Goal: Task Accomplishment & Management: Manage account settings

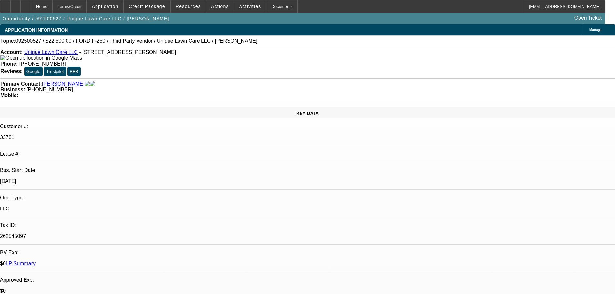
select select "0"
select select "6"
select select "0"
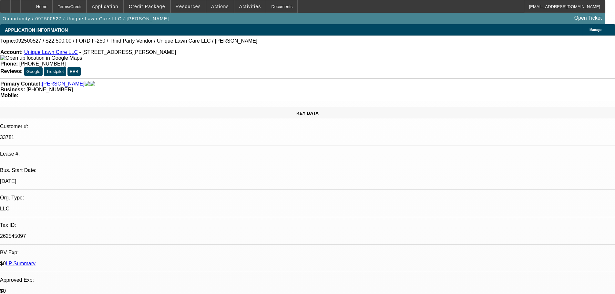
select select "0"
select select "6"
select select "0"
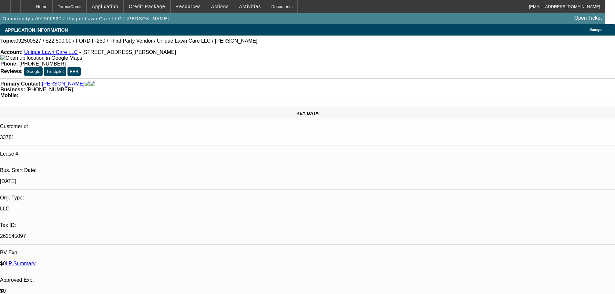
select select "0"
select select "6"
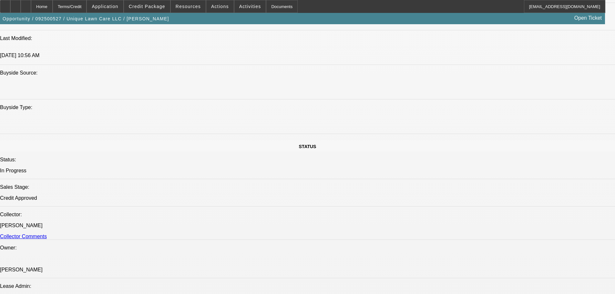
scroll to position [209, 0]
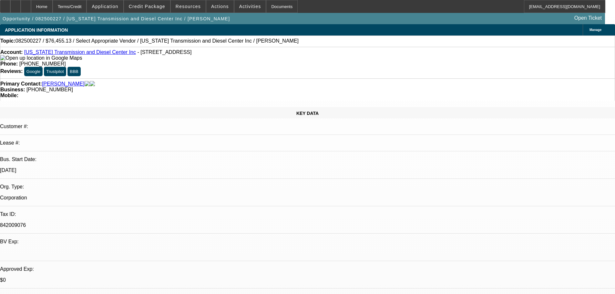
select select "0"
select select "2"
select select "0.1"
select select "4"
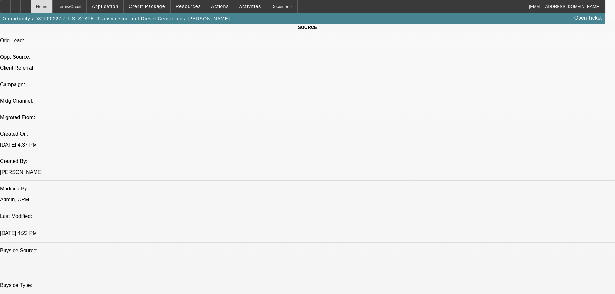
scroll to position [24, 0]
click at [31, 5] on div at bounding box center [26, 6] width 10 height 13
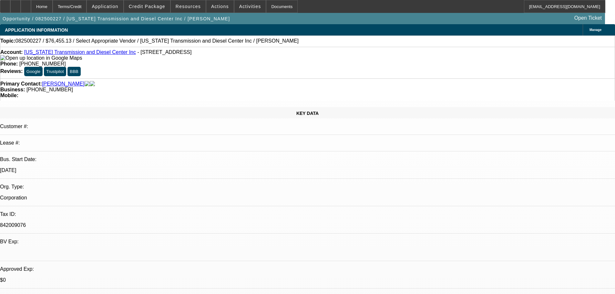
select select "0"
select select "2"
select select "0.1"
select select "4"
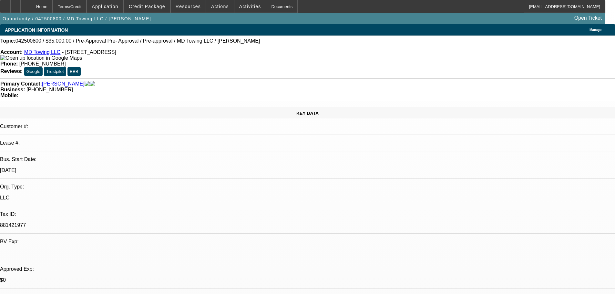
select select "0"
select select "2"
select select "0"
select select "6"
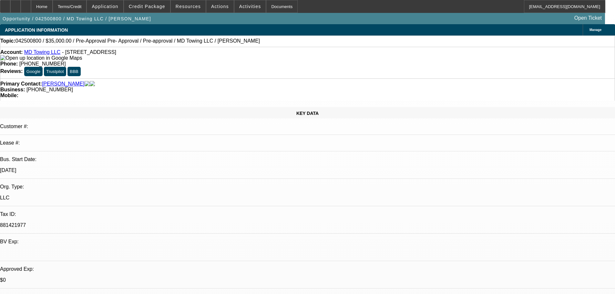
select select "0"
select select "2"
select select "0"
select select "6"
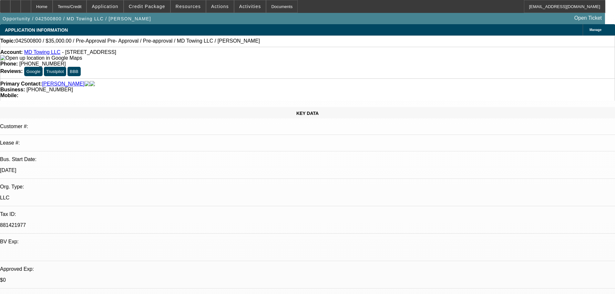
select select "0"
select select "2"
select select "0"
select select "6"
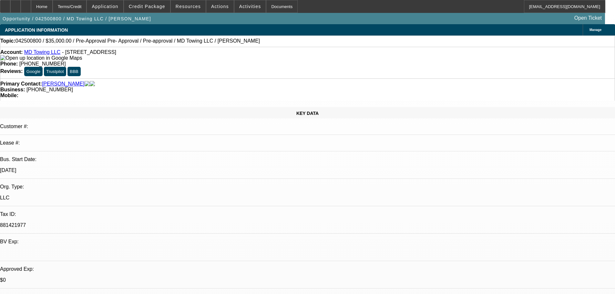
select select "0.1"
select select "2"
select select "0"
select select "6"
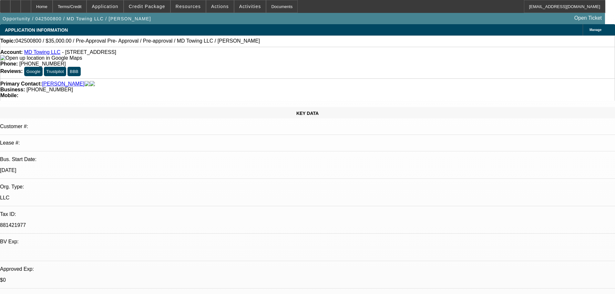
click at [43, 53] on link "MD Towing LLC" at bounding box center [42, 51] width 36 height 5
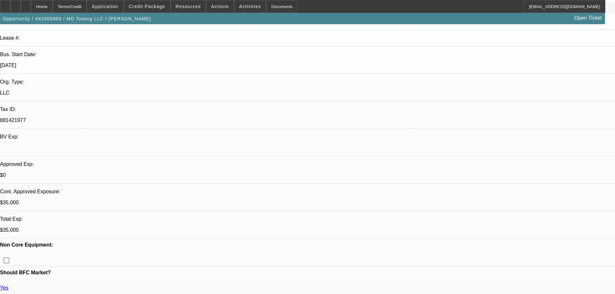
scroll to position [129, 0]
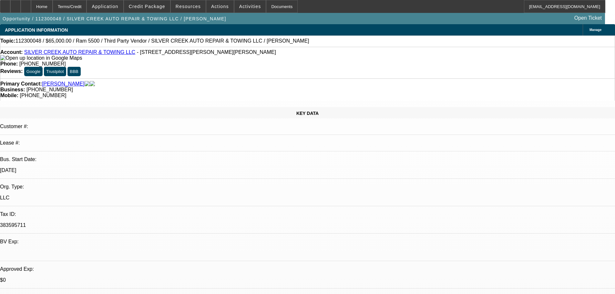
select select "0"
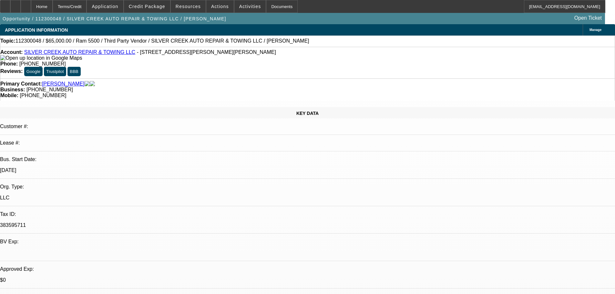
select select "0"
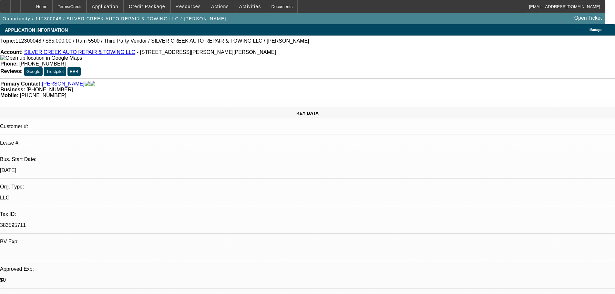
select select "0"
select select "1"
select select "6"
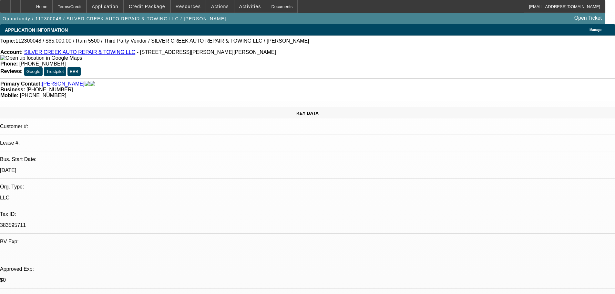
select select "1"
select select "6"
select select "1"
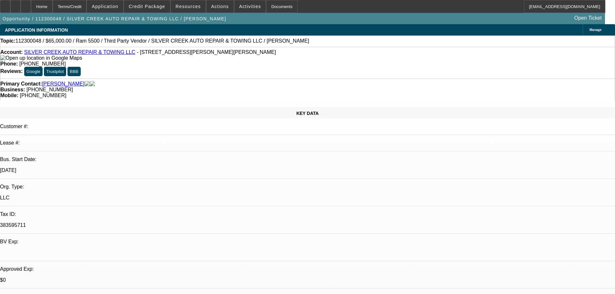
select select "6"
select select "1"
select select "6"
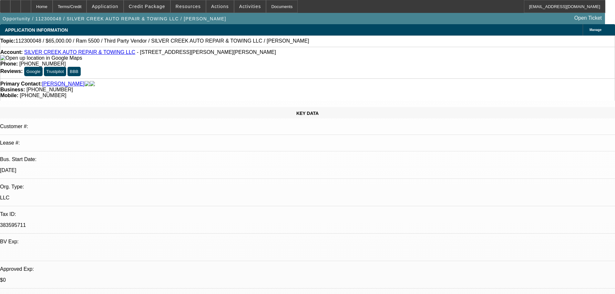
scroll to position [153, 0]
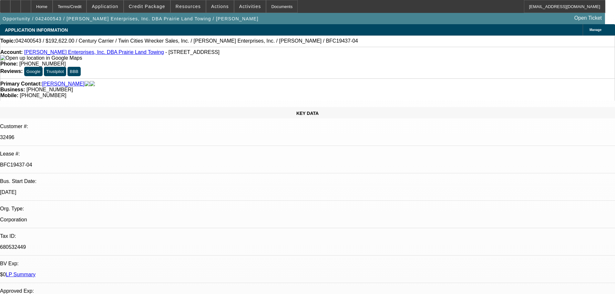
select select "0"
select select "3"
select select "0"
select select "6"
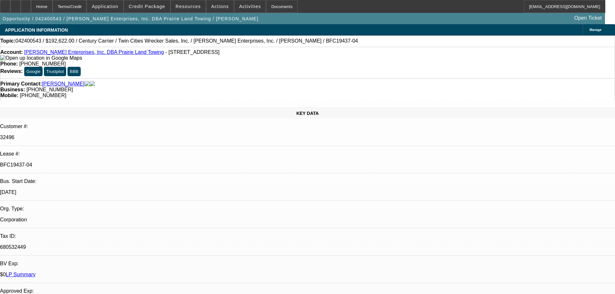
select select "0"
select select "3"
select select "0"
select select "6"
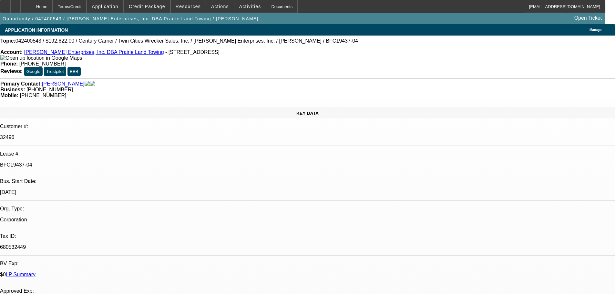
select select "0"
select select "3"
select select "0"
select select "6"
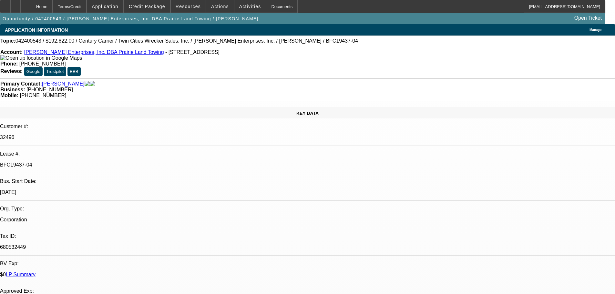
click at [161, 83] on div "Primary Contact: [PERSON_NAME] Business: [PHONE_NUMBER] Mobile: [PHONE_NUMBER]" at bounding box center [307, 89] width 615 height 22
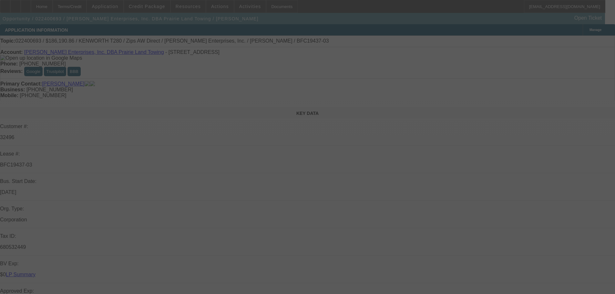
select select "0"
select select "3"
select select "0"
select select "6"
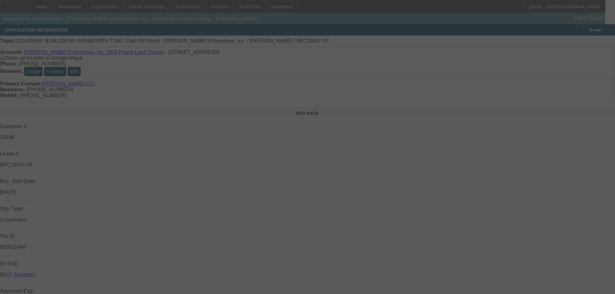
select select "0"
select select "3"
select select "0"
select select "6"
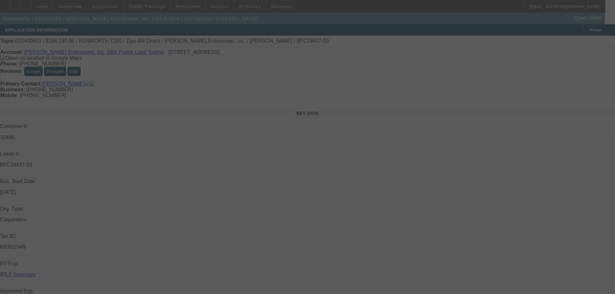
select select "0"
select select "3"
select select "0"
select select "6"
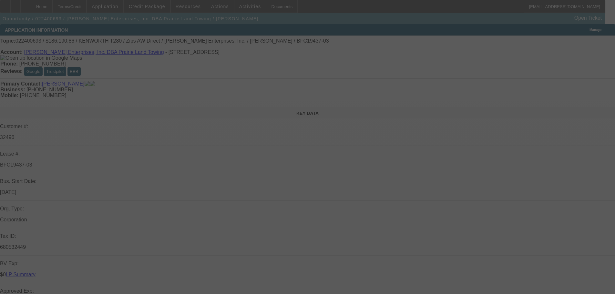
select select "0"
select select "6"
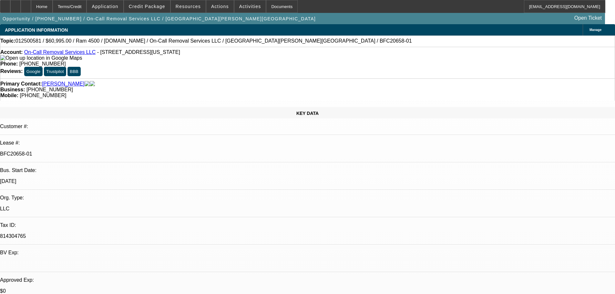
select select "0"
select select "2"
select select "0"
select select "6"
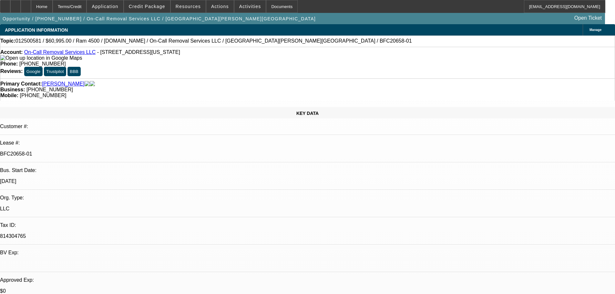
select select "0"
select select "2"
select select "0"
select select "6"
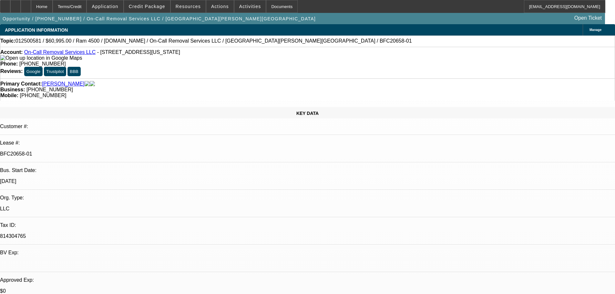
select select "0"
select select "2"
select select "0"
select select "6"
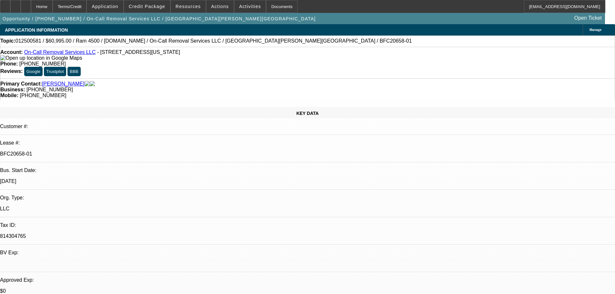
select select "0"
select select "2"
select select "0"
select select "6"
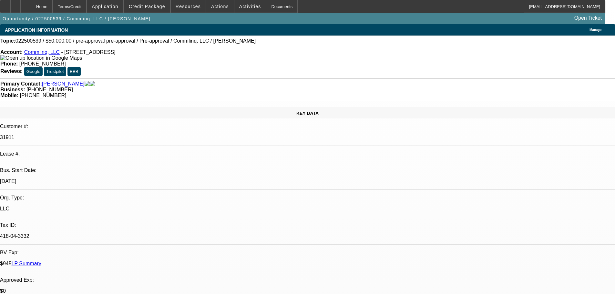
select select "0"
select select "6"
select select "0"
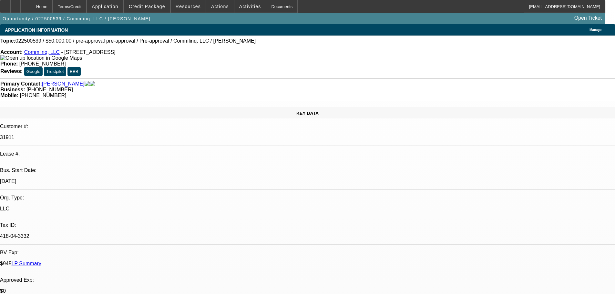
select select "0"
select select "6"
select select "2"
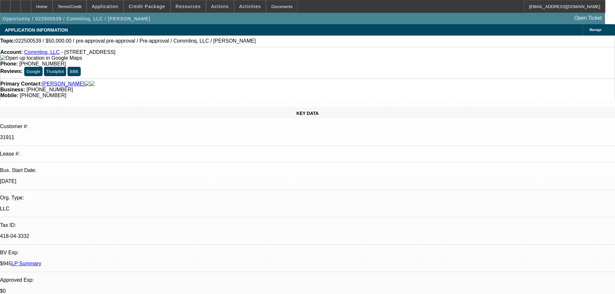
select select "0"
select select "6"
select select "2"
select select "0.1"
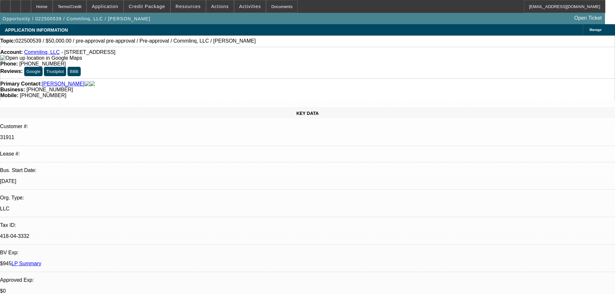
select select "4"
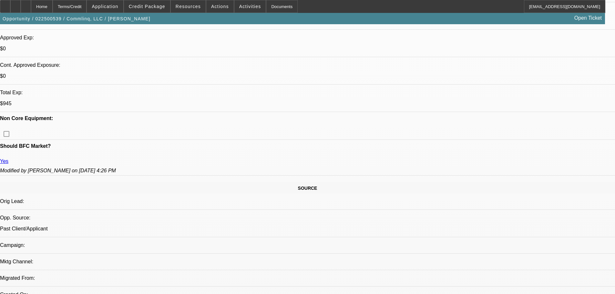
scroll to position [258, 0]
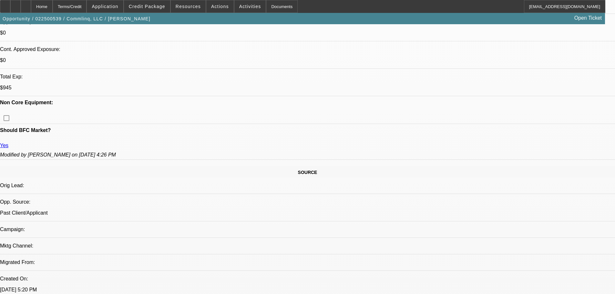
click at [149, 10] on span at bounding box center [147, 7] width 46 height 16
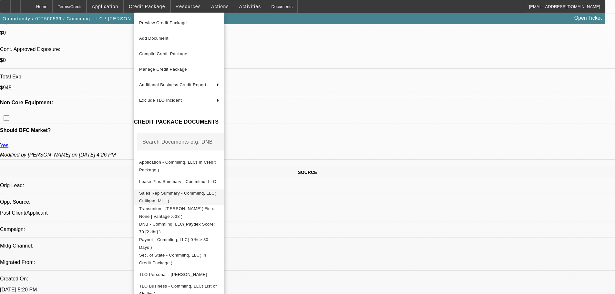
scroll to position [40, 0]
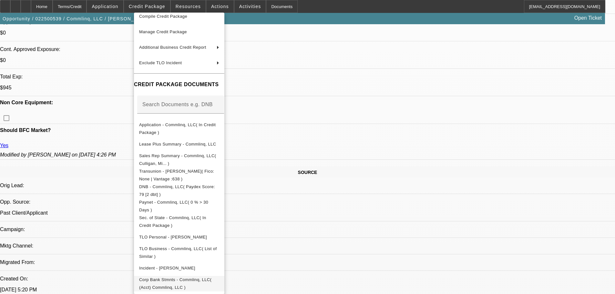
click at [174, 280] on span "Corp Bank Stmnts - Commlinq, LLC( (Acct) Commlinq, LLC )" at bounding box center [175, 283] width 72 height 13
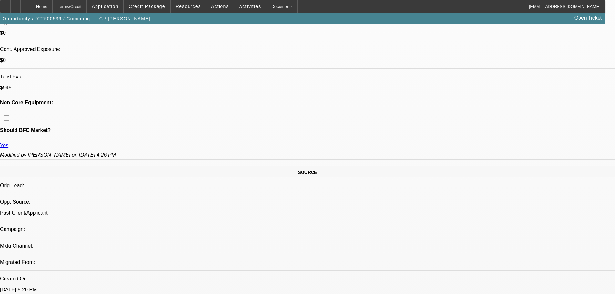
scroll to position [65, 0]
drag, startPoint x: 436, startPoint y: 250, endPoint x: 497, endPoint y: 251, distance: 60.7
drag, startPoint x: 472, startPoint y: 256, endPoint x: 435, endPoint y: 255, distance: 36.5
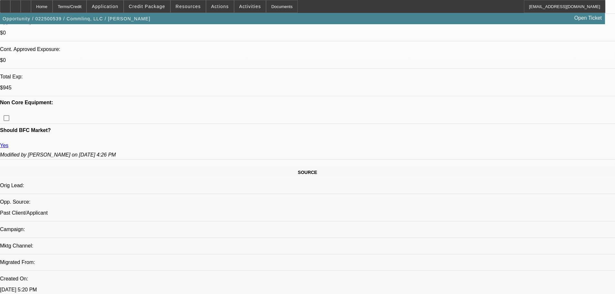
drag, startPoint x: 436, startPoint y: 255, endPoint x: 480, endPoint y: 262, distance: 44.0
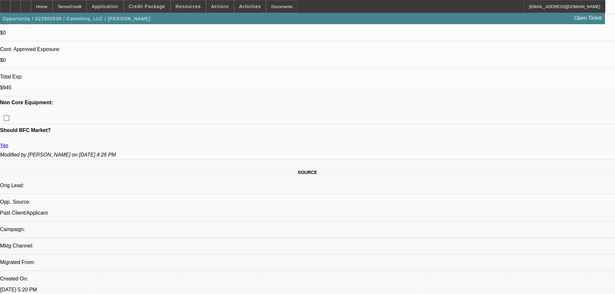
drag, startPoint x: 472, startPoint y: 256, endPoint x: 437, endPoint y: 257, distance: 34.6
drag, startPoint x: 473, startPoint y: 256, endPoint x: 428, endPoint y: 243, distance: 46.8
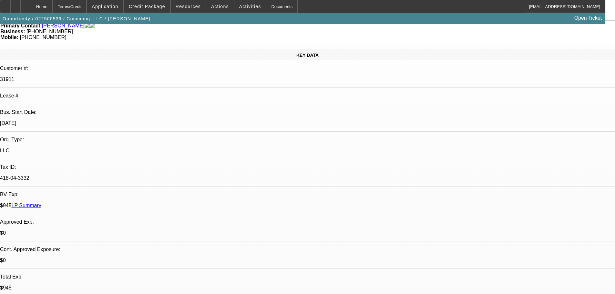
scroll to position [0, 0]
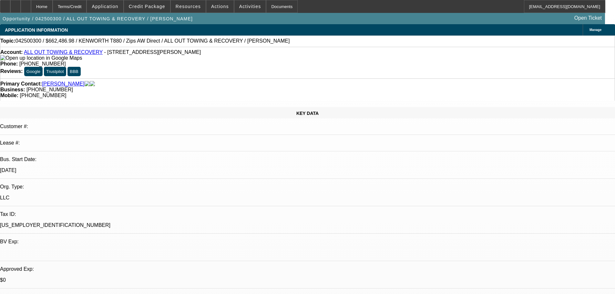
select select "0"
select select "2"
select select "0"
select select "6"
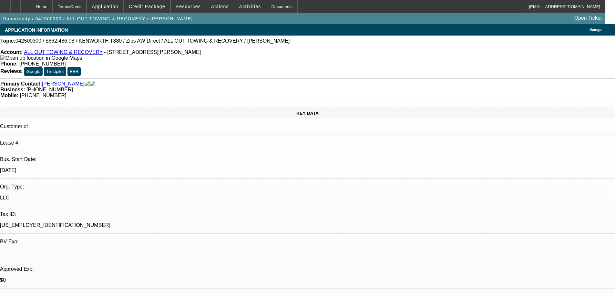
select select "0"
select select "6"
select select "0"
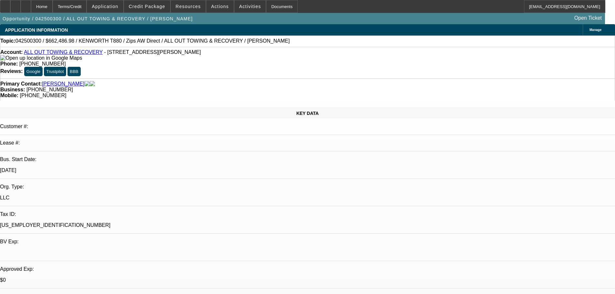
select select "0"
select select "3"
select select "0"
select select "6"
select select "0"
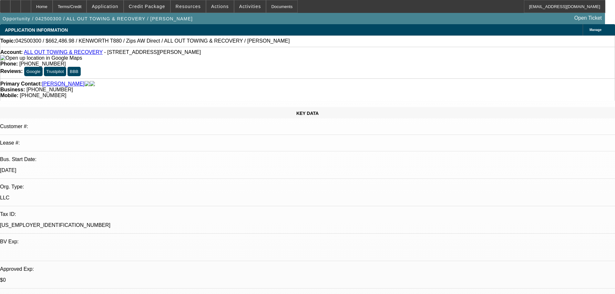
select select "0"
select select "2"
select select "0"
select select "6"
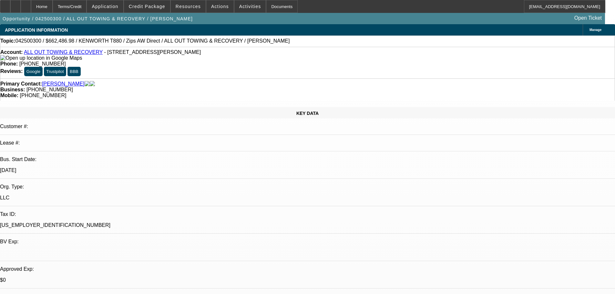
drag, startPoint x: 472, startPoint y: 162, endPoint x: 438, endPoint y: 163, distance: 33.3
copy div "(832) 694-9110"
drag, startPoint x: 482, startPoint y: 155, endPoint x: 443, endPoint y: 158, distance: 38.2
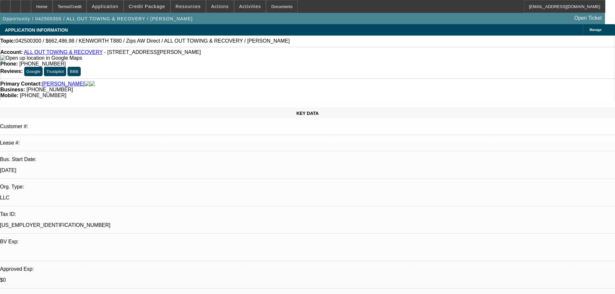
copy div "(713) 557-1815"
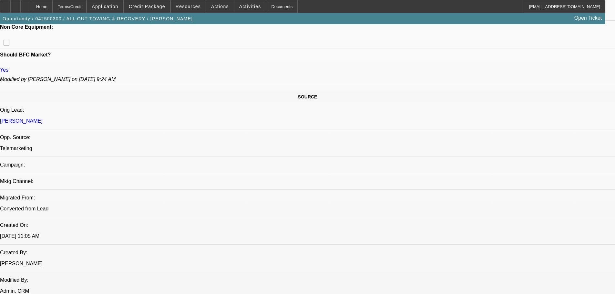
scroll to position [26, 0]
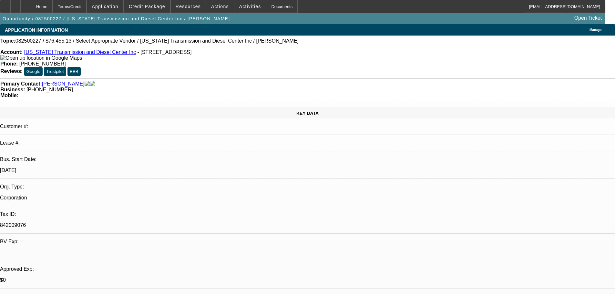
select select "0"
select select "2"
select select "0.1"
select select "4"
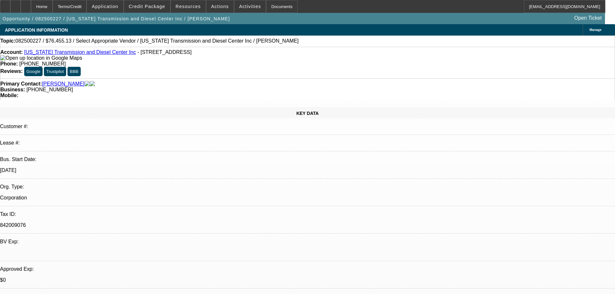
scroll to position [3, 0]
select select "0"
select select "2"
select select "0.1"
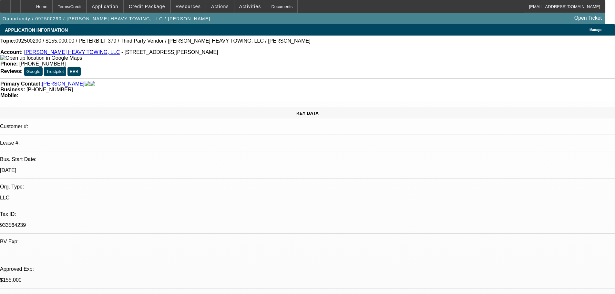
select select "4"
select select "0"
select select "6"
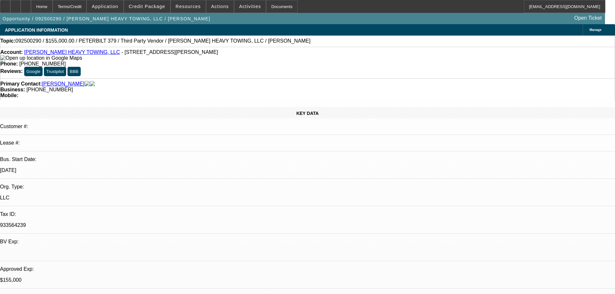
select select "0"
select select "2"
select select "0"
select select "6"
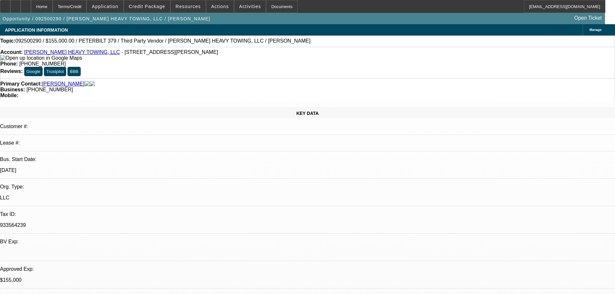
select select "0.1"
select select "2"
select select "0"
select select "6"
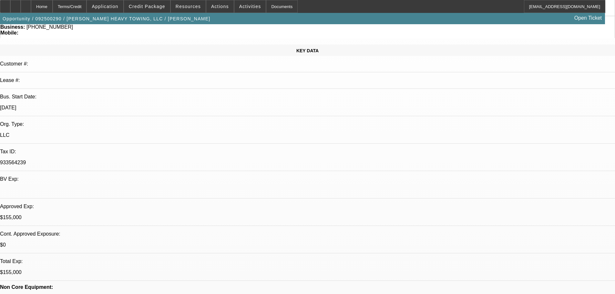
scroll to position [65, 0]
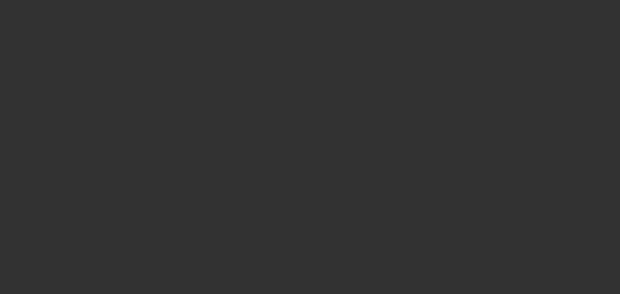
select select "0"
select select "2"
select select "0.1"
select select "4"
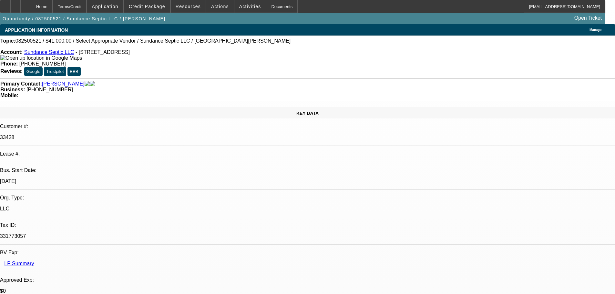
scroll to position [65, 0]
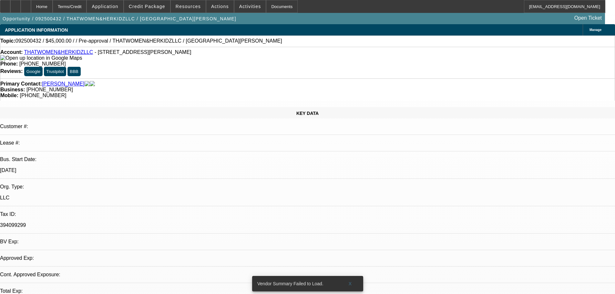
select select "0"
select select "2"
select select "0.1"
select select "4"
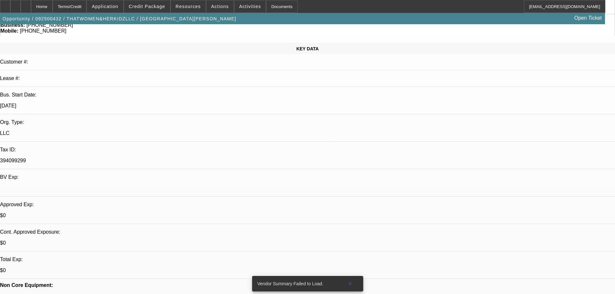
scroll to position [129, 0]
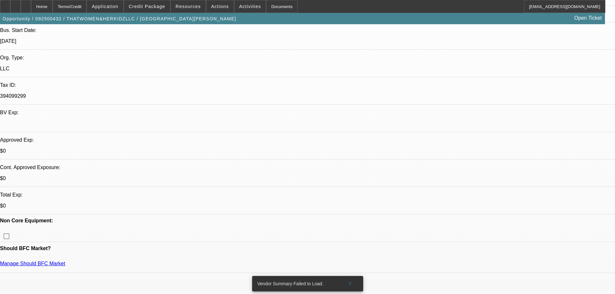
drag, startPoint x: 523, startPoint y: 170, endPoint x: 486, endPoint y: 171, distance: 36.5
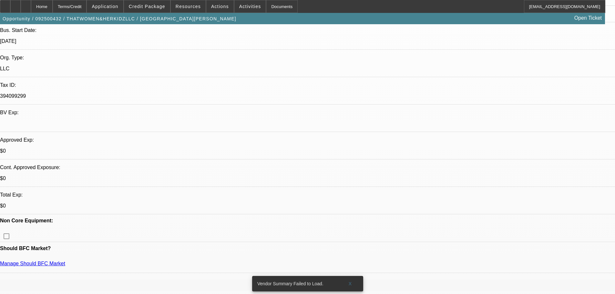
drag, startPoint x: 503, startPoint y: 171, endPoint x: 529, endPoint y: 168, distance: 26.6
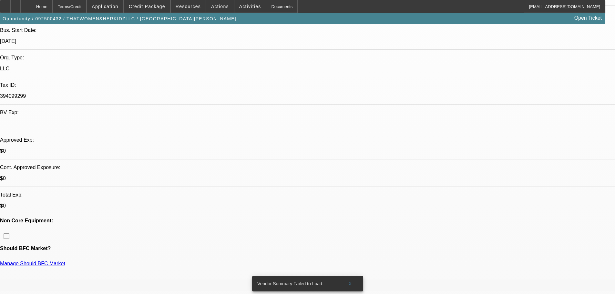
click at [154, 7] on span "Credit Package" at bounding box center [147, 6] width 36 height 5
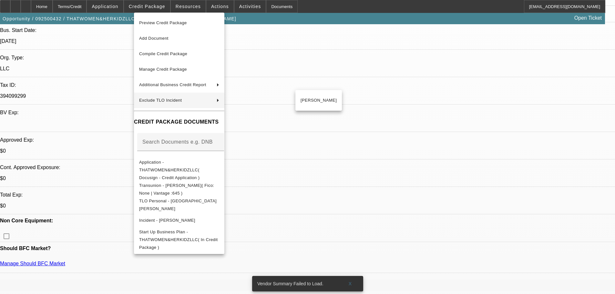
click at [340, 36] on div at bounding box center [307, 147] width 615 height 294
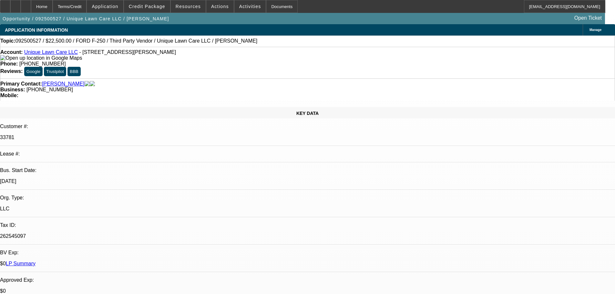
select select "0"
select select "6"
select select "0"
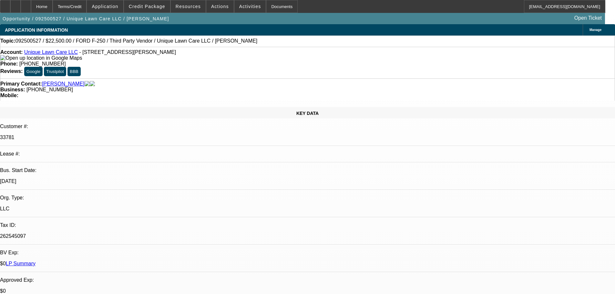
select select "0"
select select "6"
select select "0"
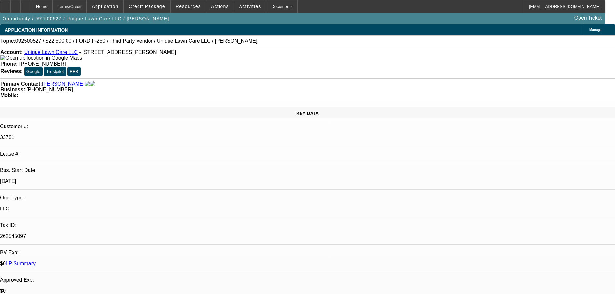
select select "0"
select select "6"
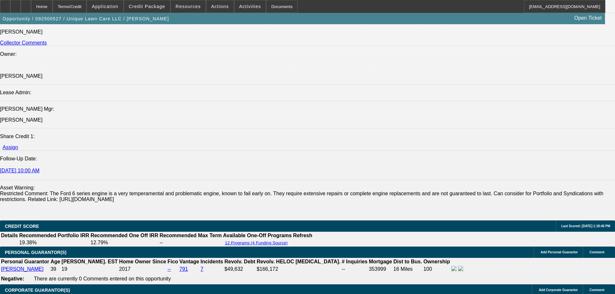
scroll to position [969, 0]
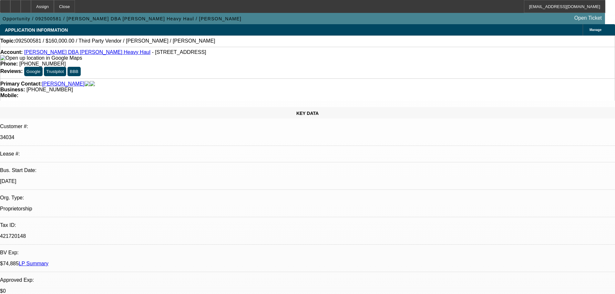
select select "0"
select select "2"
select select "0.1"
select select "4"
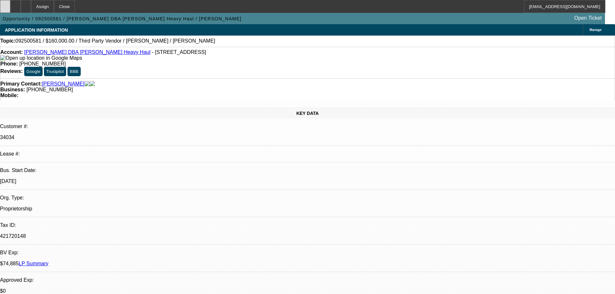
scroll to position [65, 0]
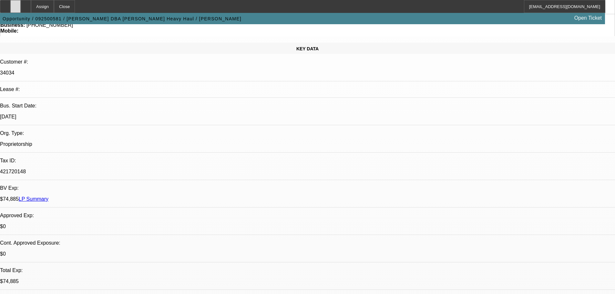
click at [21, 9] on div at bounding box center [15, 6] width 10 height 13
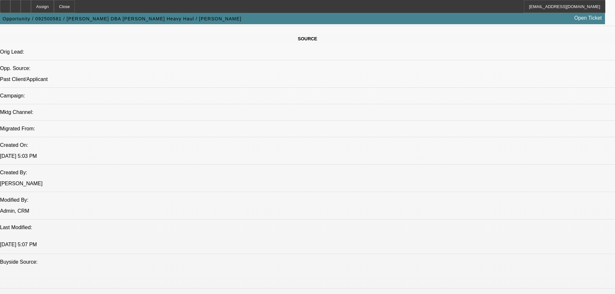
scroll to position [388, 0]
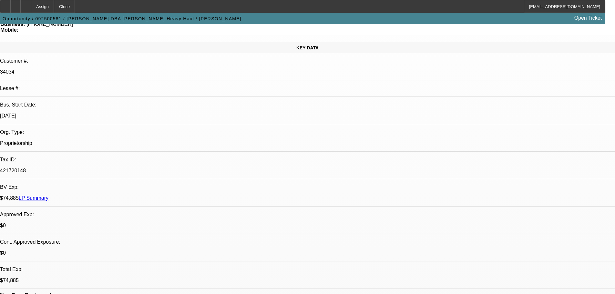
scroll to position [0, 0]
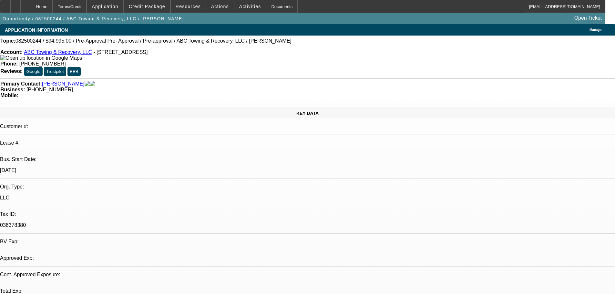
select select "0"
select select "2"
select select "0.1"
select select "4"
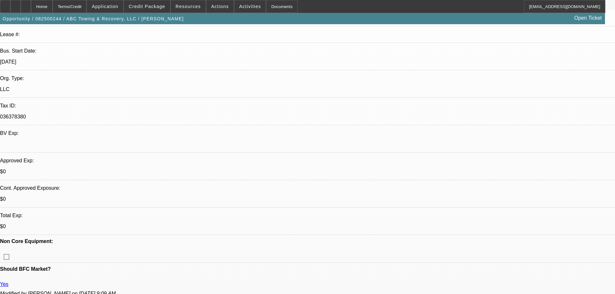
scroll to position [129, 0]
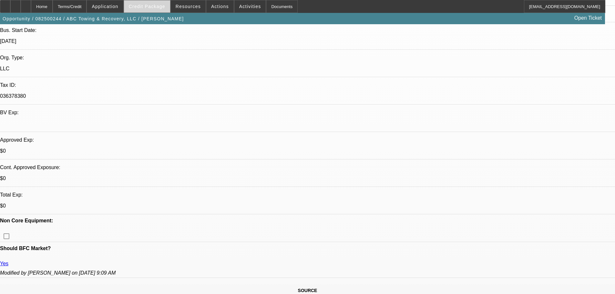
click at [147, 4] on span at bounding box center [147, 7] width 46 height 16
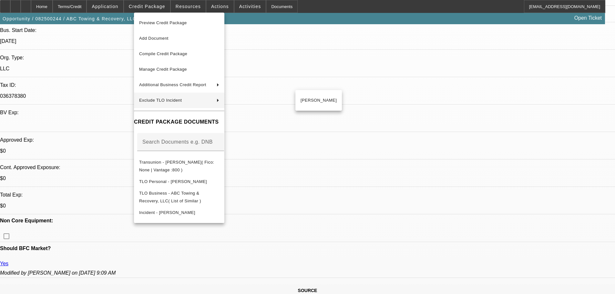
click at [334, 60] on div at bounding box center [307, 147] width 615 height 294
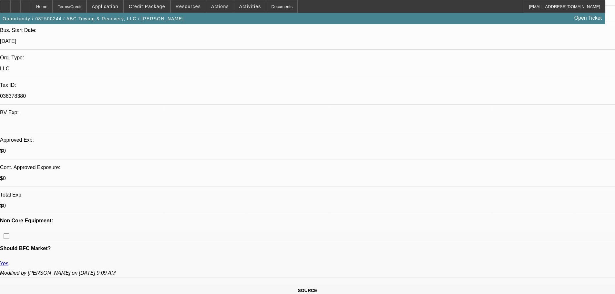
drag, startPoint x: 588, startPoint y: 118, endPoint x: 439, endPoint y: 125, distance: 149.7
drag, startPoint x: 437, startPoint y: 124, endPoint x: 588, endPoint y: 121, distance: 151.8
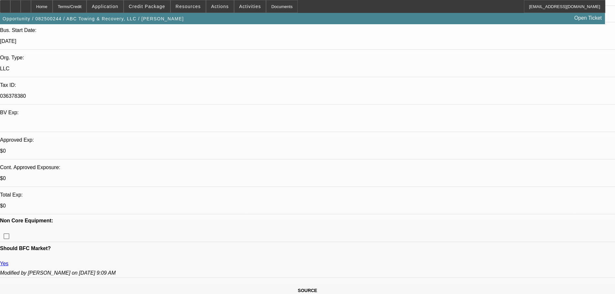
drag, startPoint x: 437, startPoint y: 125, endPoint x: 588, endPoint y: 121, distance: 150.9
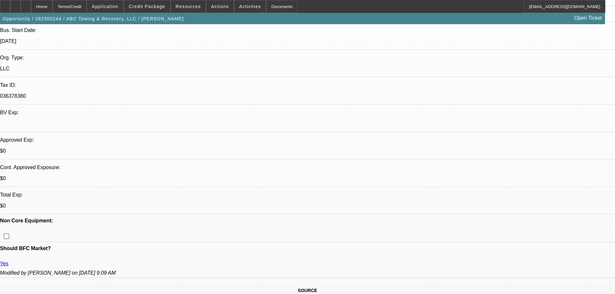
drag, startPoint x: 589, startPoint y: 119, endPoint x: 470, endPoint y: 108, distance: 119.1
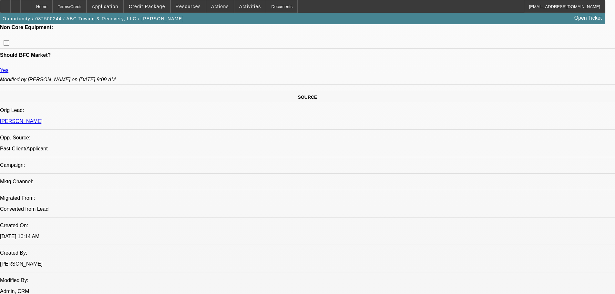
scroll to position [323, 0]
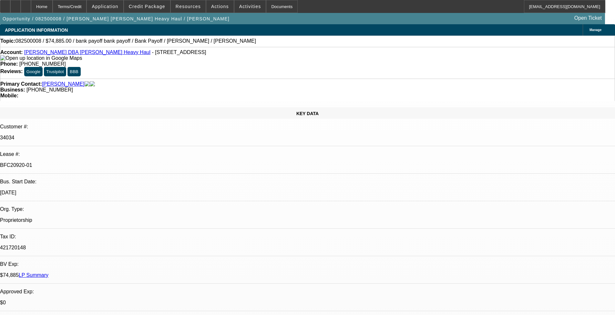
select select "0"
select select "2"
select select "0"
select select "6"
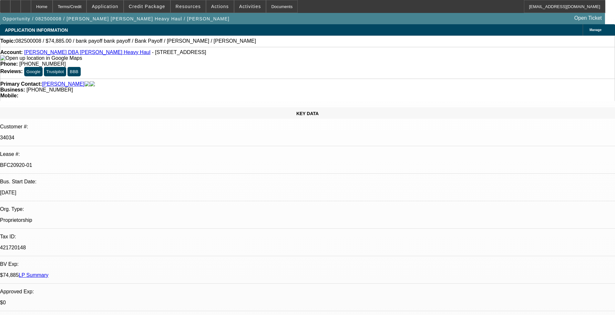
select select "0"
select select "2"
select select "0"
select select "6"
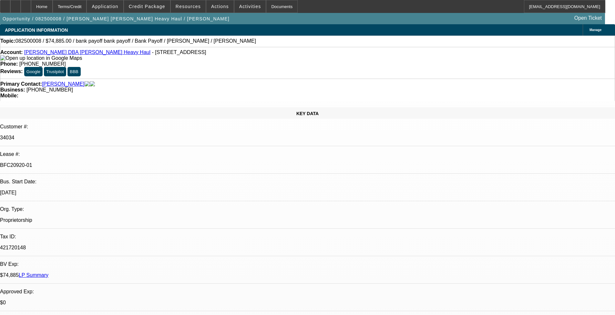
select select "0"
select select "2"
select select "0"
select select "6"
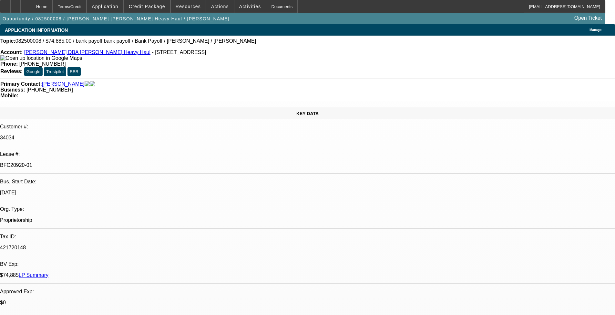
select select "0"
select select "2"
select select "0"
select select "6"
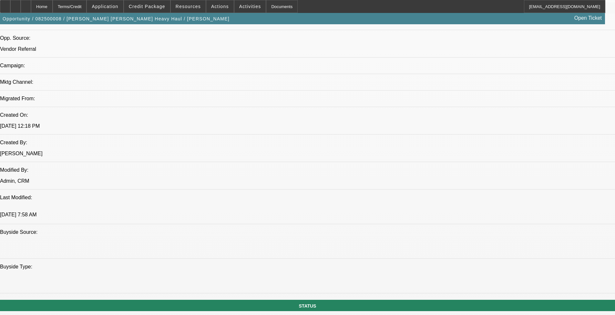
scroll to position [452, 0]
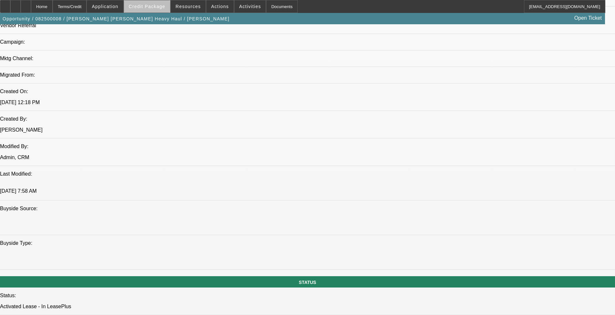
click at [160, 7] on span "Credit Package" at bounding box center [147, 6] width 36 height 5
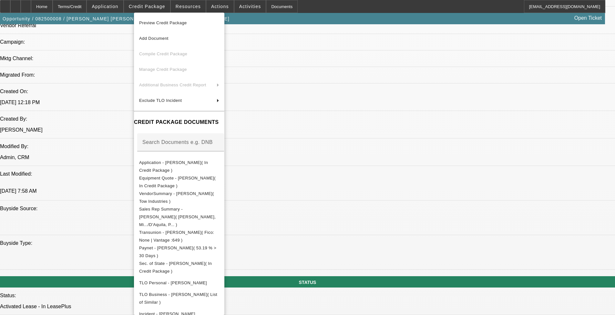
scroll to position [190, 0]
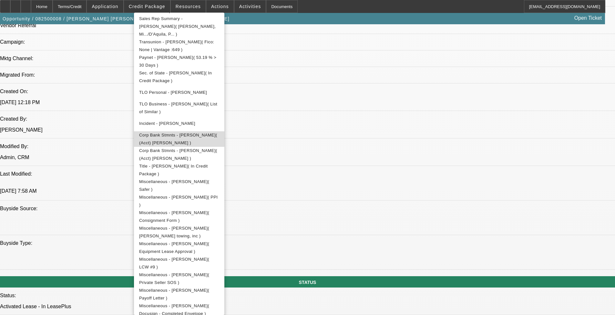
click at [197, 132] on span "Corp Bank Stmnts - Glenn Davis( (Acct) Glenn Davis )" at bounding box center [178, 138] width 78 height 13
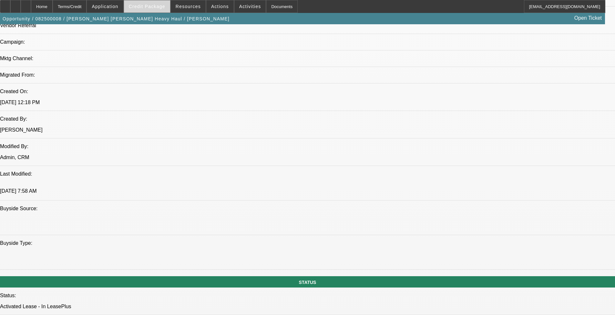
click at [153, 8] on span "Credit Package" at bounding box center [147, 6] width 36 height 5
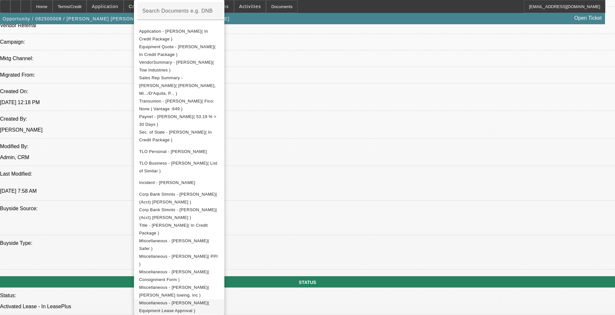
scroll to position [178, 0]
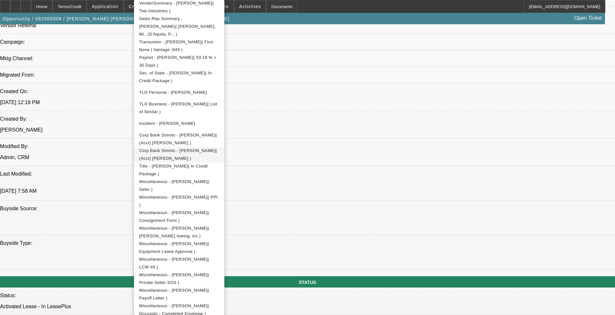
click at [183, 148] on span "Corp Bank Stmnts - Glenn Davis( (Acct) Glenn Davis )" at bounding box center [178, 154] width 78 height 13
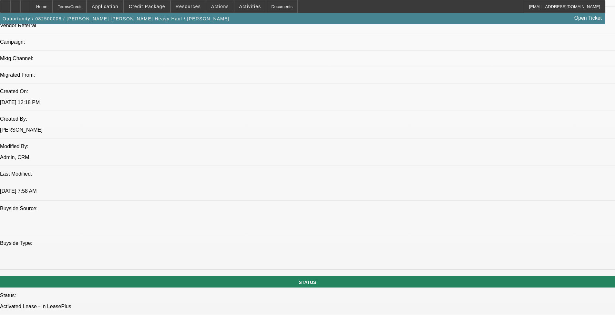
scroll to position [0, 0]
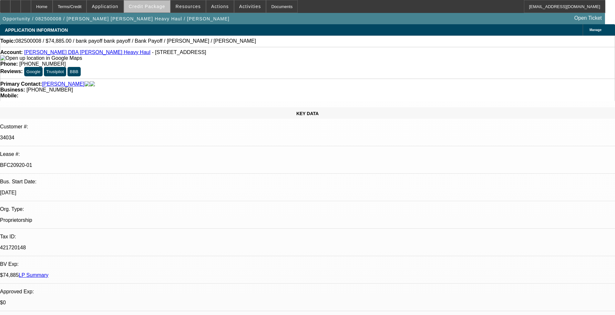
click at [164, 11] on span at bounding box center [147, 7] width 46 height 16
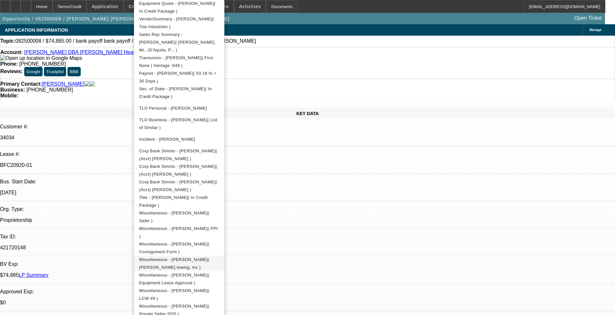
scroll to position [193, 0]
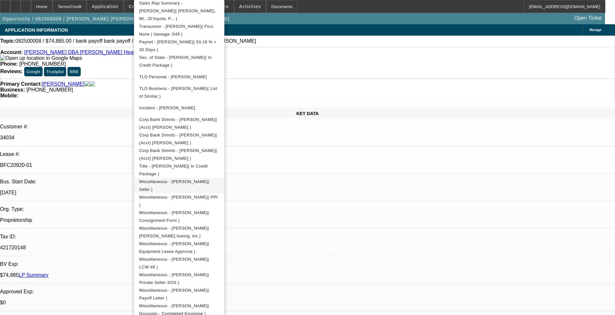
click at [197, 179] on span "Miscellaneous - Glenn Davis( Safer )" at bounding box center [174, 185] width 70 height 13
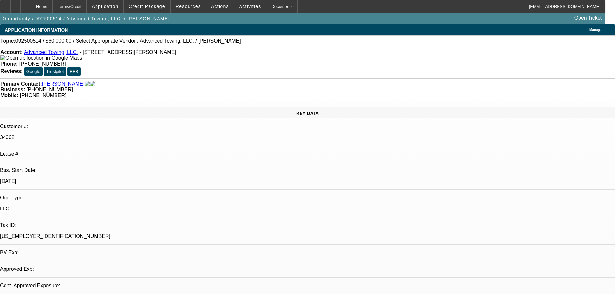
select select "0"
select select "2"
select select "0.1"
select select "4"
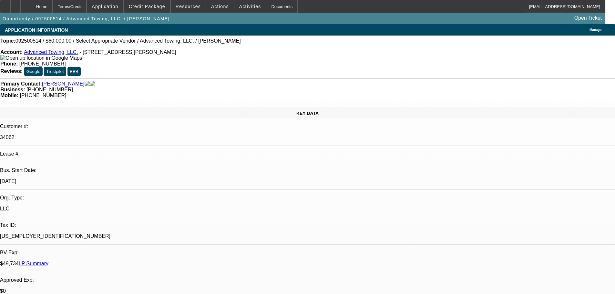
click at [145, 11] on span at bounding box center [147, 7] width 46 height 16
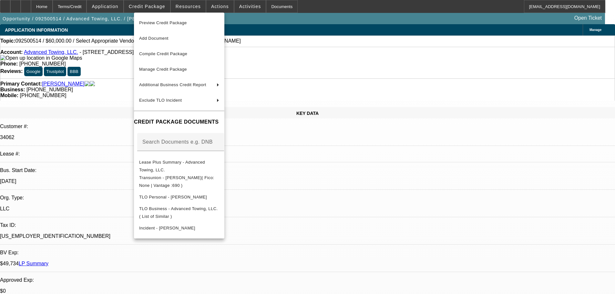
click at [329, 114] on div at bounding box center [307, 147] width 615 height 294
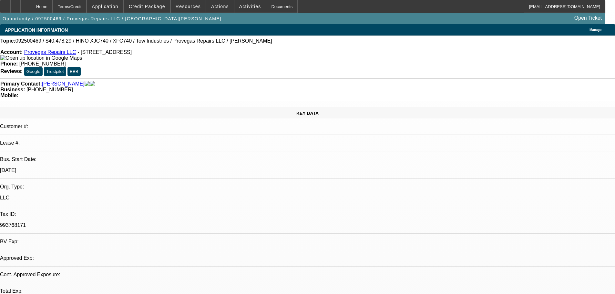
select select "0"
select select "2"
select select "0.1"
select select "4"
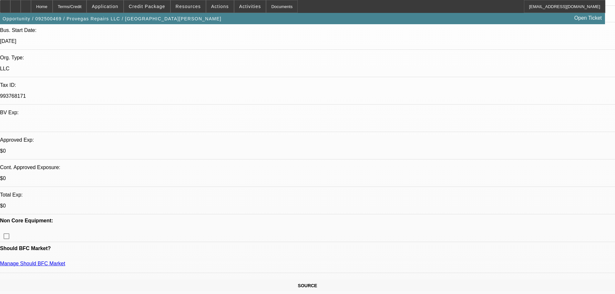
scroll to position [65, 0]
click at [153, 6] on span "Credit Package" at bounding box center [147, 6] width 36 height 5
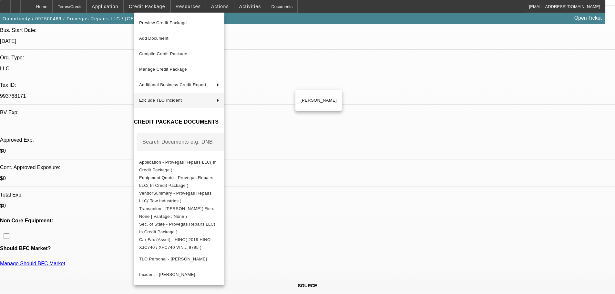
click at [355, 56] on div at bounding box center [307, 147] width 615 height 294
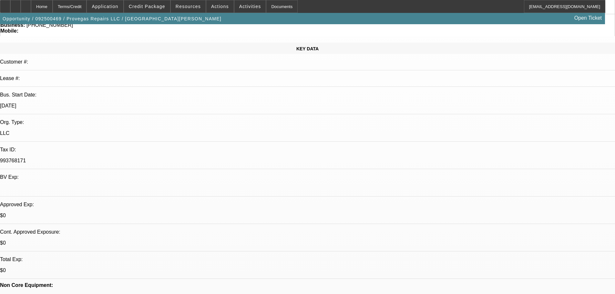
scroll to position [0, 0]
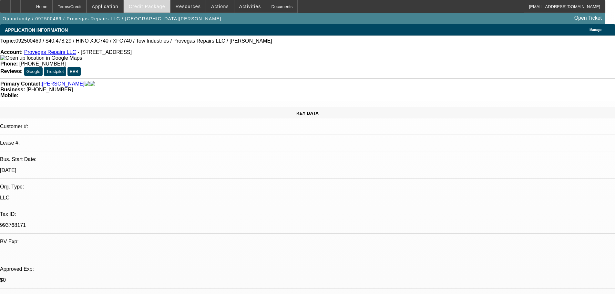
click at [157, 11] on span at bounding box center [147, 7] width 46 height 16
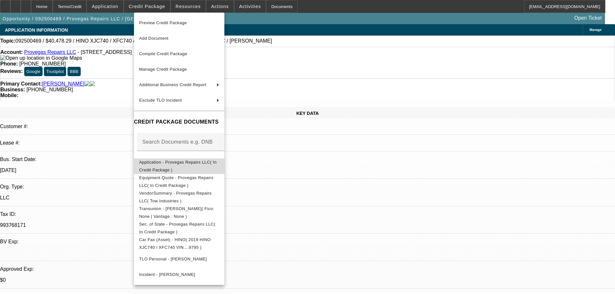
click at [190, 164] on span "Application - Provegas Repairs LLC( In Credit Package )" at bounding box center [178, 166] width 78 height 13
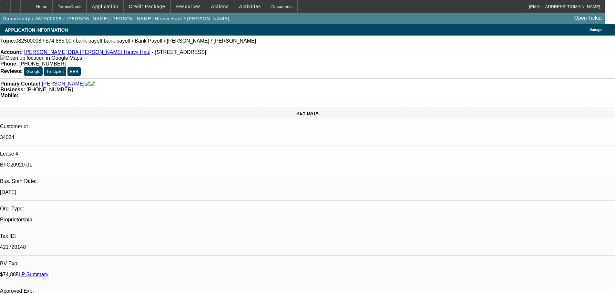
select select "0"
select select "2"
select select "0"
select select "6"
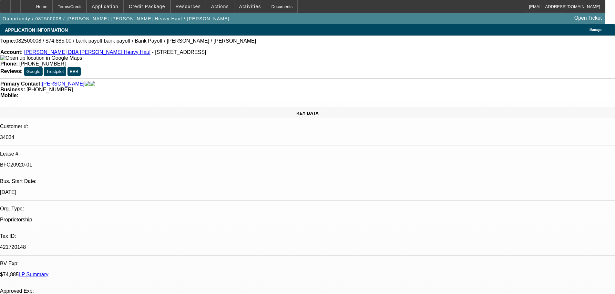
select select "0"
select select "2"
select select "0"
select select "6"
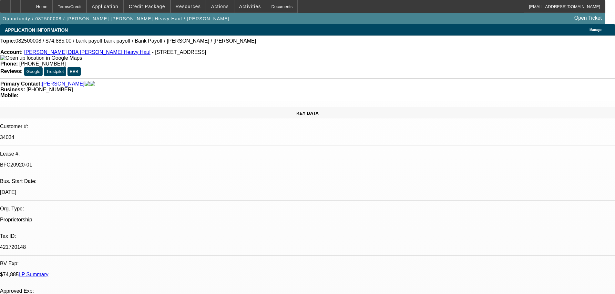
select select "0"
select select "2"
select select "0"
select select "6"
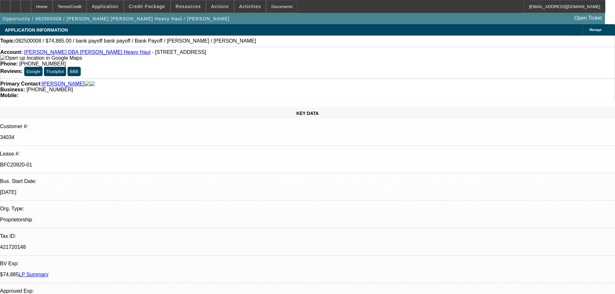
select select "0"
select select "2"
select select "0"
select select "6"
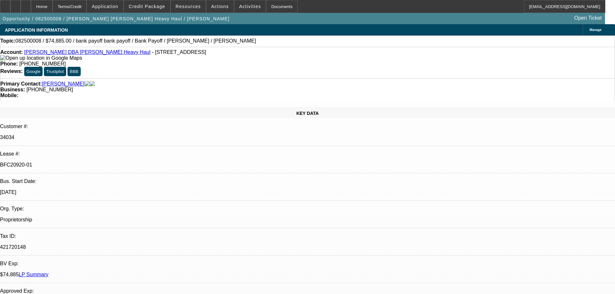
scroll to position [129, 0]
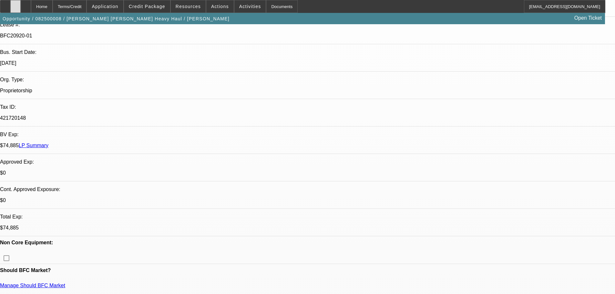
click at [21, 5] on div at bounding box center [15, 6] width 10 height 13
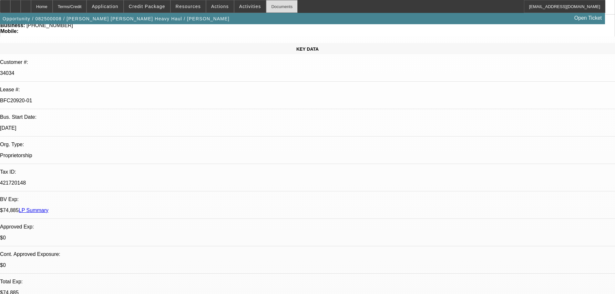
scroll to position [65, 0]
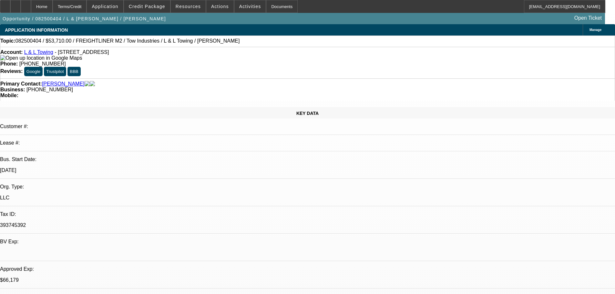
select select "0"
select select "2"
select select "0.1"
select select "4"
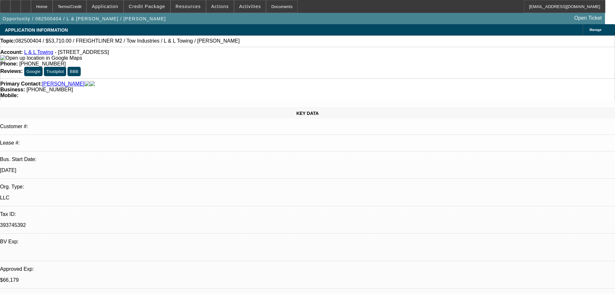
select select "0"
select select "2"
select select "0.1"
select select "4"
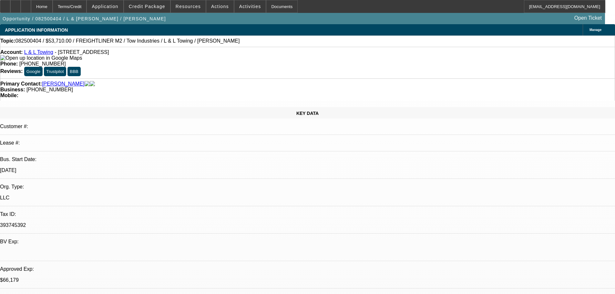
select select "0"
select select "2"
select select "0.1"
select select "4"
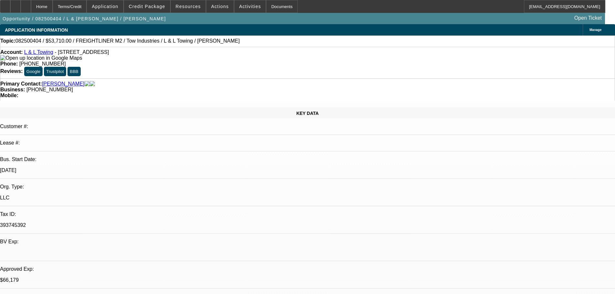
select select "0"
select select "2"
select select "0.1"
select select "4"
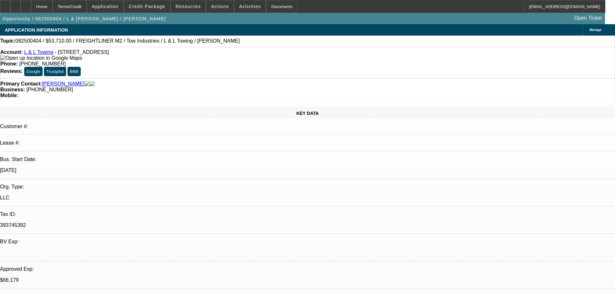
click at [123, 9] on span at bounding box center [105, 7] width 36 height 16
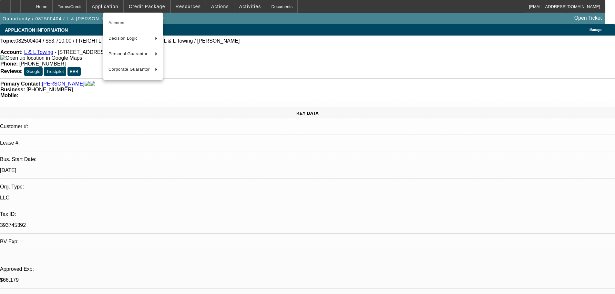
click at [138, 8] on div at bounding box center [307, 147] width 615 height 294
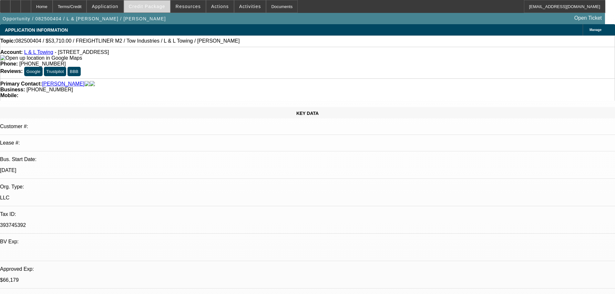
click at [148, 5] on span "Credit Package" at bounding box center [147, 6] width 36 height 5
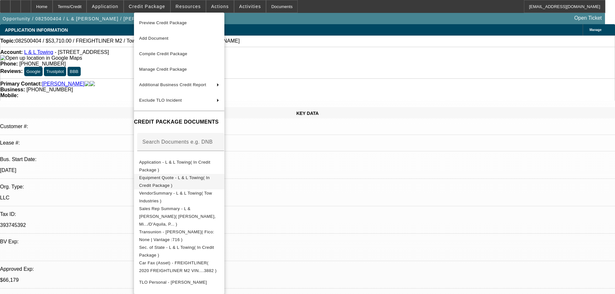
click at [199, 176] on span "Equipment Quote - L & L Towing( In Credit Package )" at bounding box center [179, 182] width 80 height 16
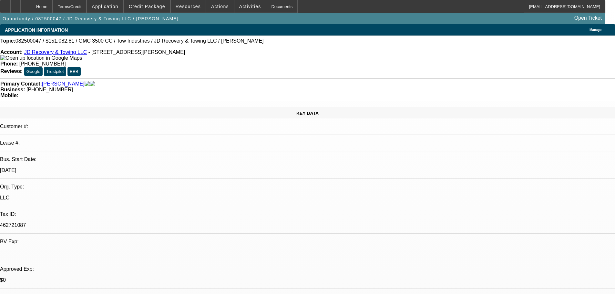
select select "0"
select select "0.1"
select select "4"
select select "0"
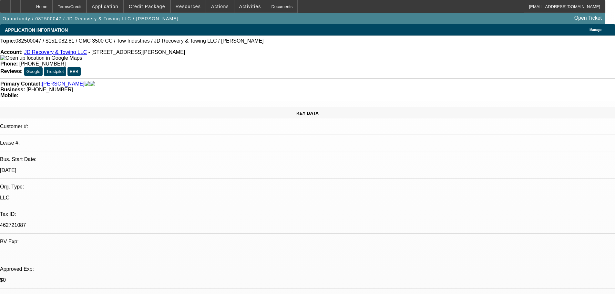
select select "0"
select select "0.1"
select select "4"
select select "0"
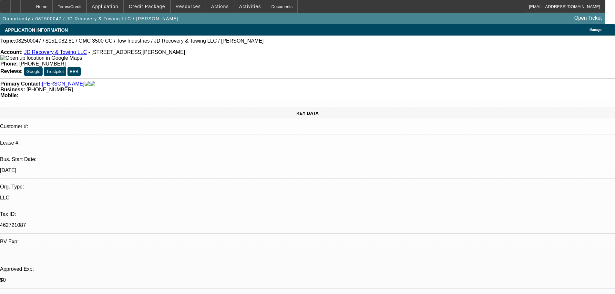
select select "0.1"
select select "4"
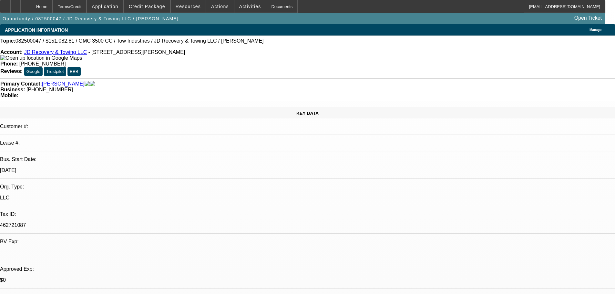
click at [53, 54] on link "JD Recovery & Towing LLC" at bounding box center [55, 51] width 63 height 5
select select "0"
select select "2"
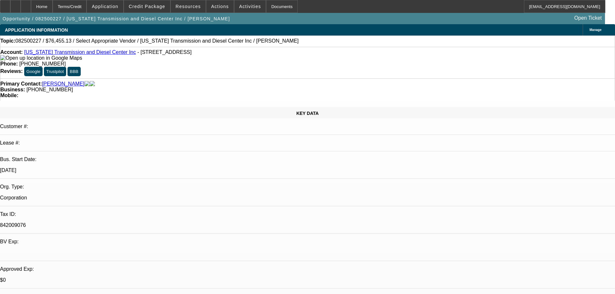
select select "0.1"
select select "4"
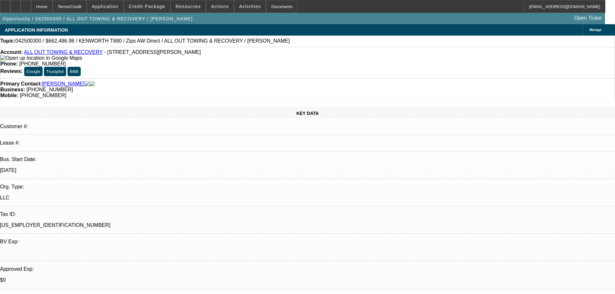
select select "0"
select select "2"
select select "0"
select select "6"
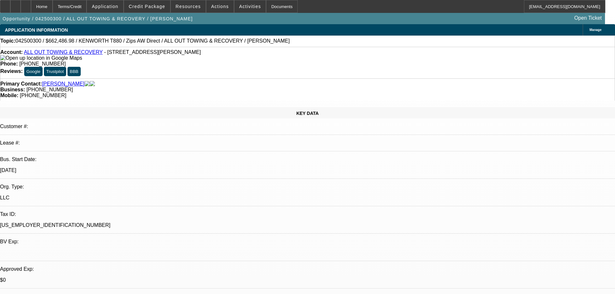
select select "0"
select select "6"
select select "0"
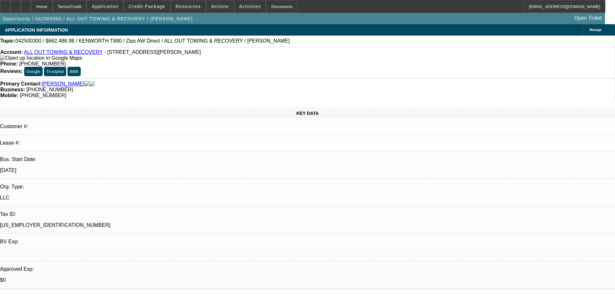
select select "0"
select select "3"
select select "0"
select select "6"
select select "0"
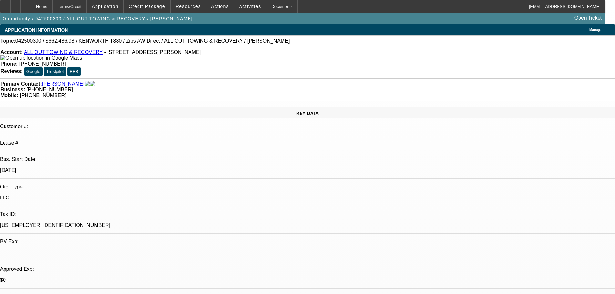
select select "0"
select select "2"
select select "0"
select select "6"
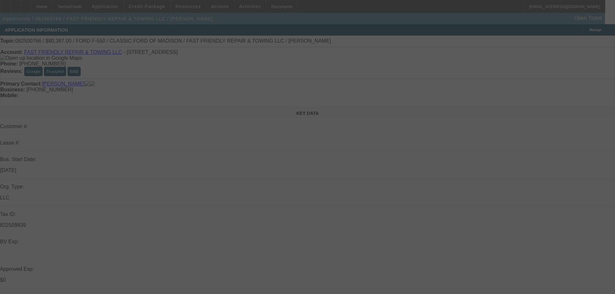
select select "0"
select select "2"
select select "0"
select select "6"
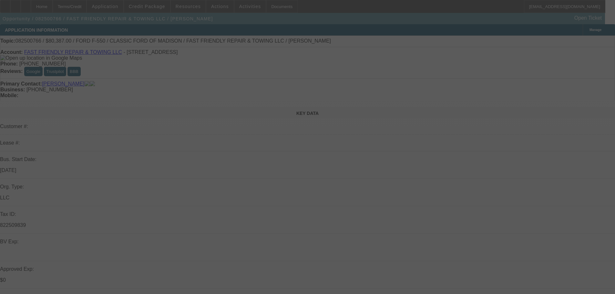
select select "0"
select select "2"
select select "0.15"
select select "16"
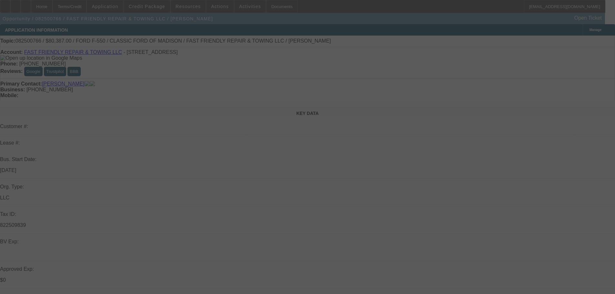
select select "0"
select select "2"
select select "0.15"
select select "16"
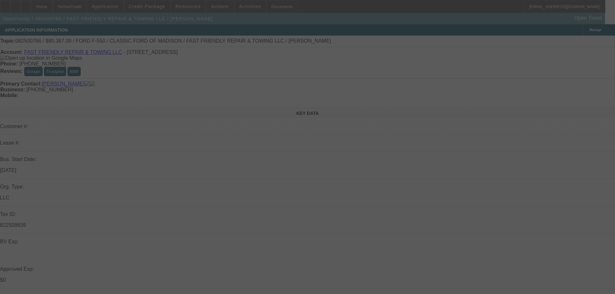
select select "0"
select select "2"
select select "0.2"
select select "17"
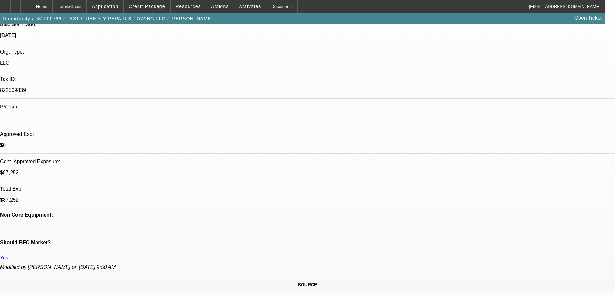
scroll to position [194, 0]
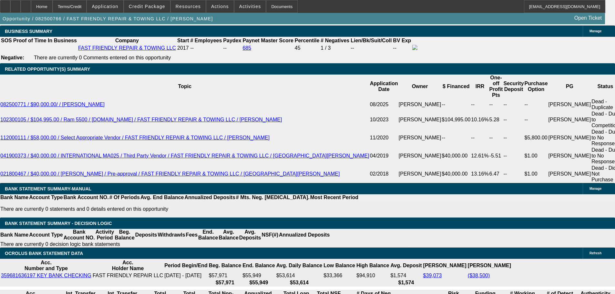
scroll to position [1033, 0]
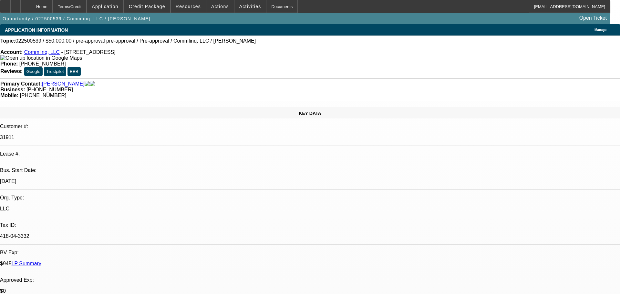
select select "0"
select select "6"
select select "0"
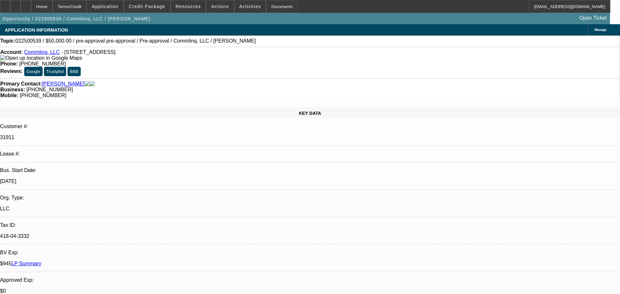
select select "0"
select select "6"
select select "2"
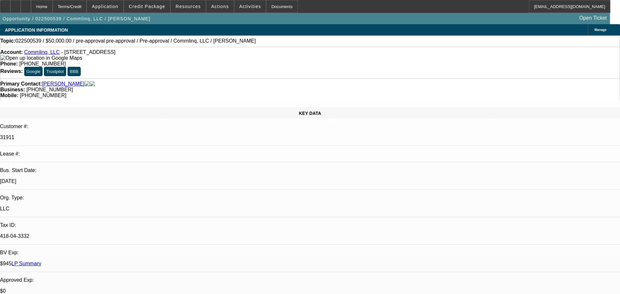
select select "0"
select select "6"
select select "2"
select select "0.1"
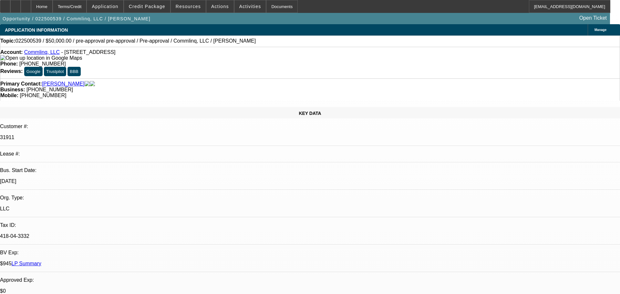
select select "4"
click at [21, 11] on div at bounding box center [15, 6] width 10 height 13
click at [156, 2] on span at bounding box center [147, 7] width 46 height 16
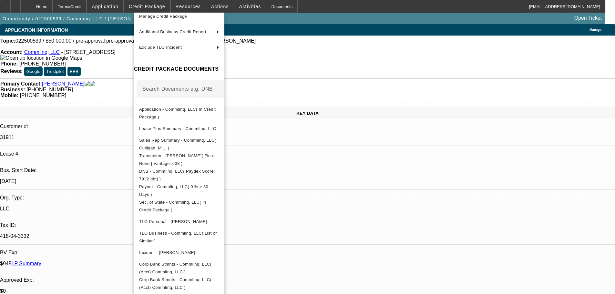
click at [337, 19] on div at bounding box center [307, 147] width 615 height 294
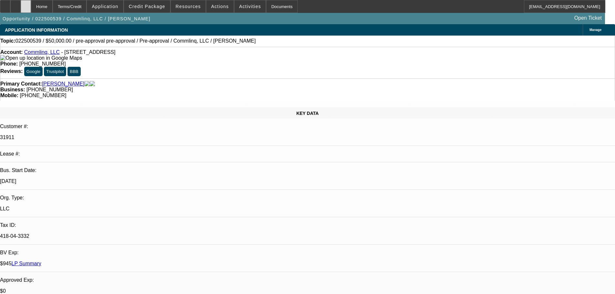
click at [31, 4] on div at bounding box center [26, 6] width 10 height 13
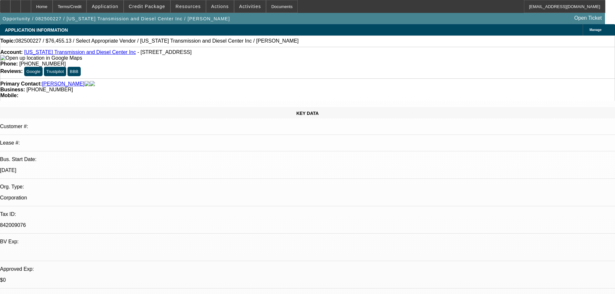
select select "0"
select select "2"
select select "0.1"
select select "4"
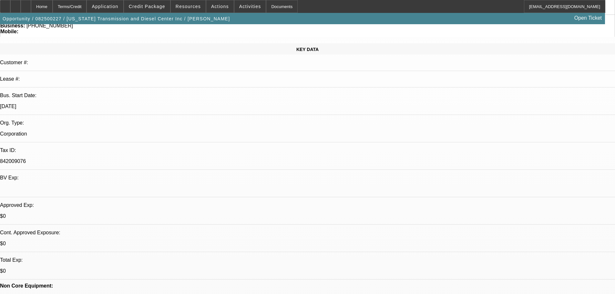
scroll to position [3, 0]
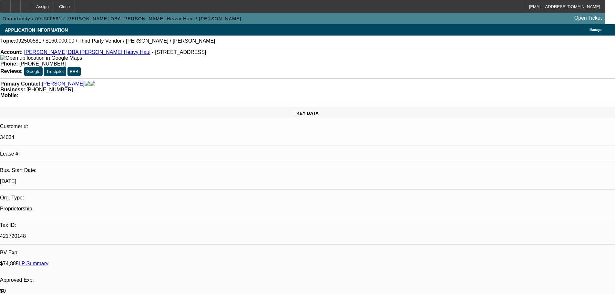
select select "0"
select select "2"
select select "0.1"
select select "4"
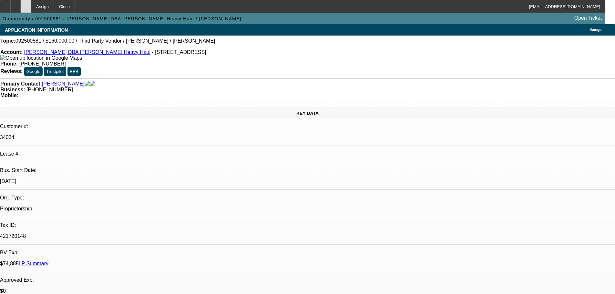
click at [31, 11] on div at bounding box center [26, 6] width 10 height 13
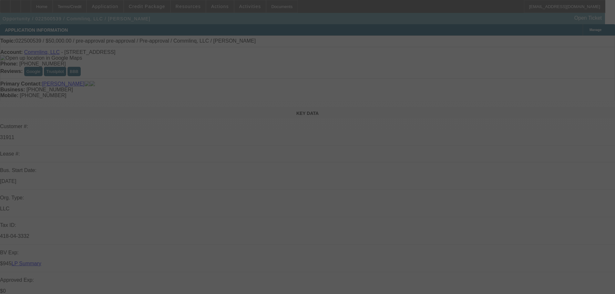
select select "0"
select select "6"
select select "0"
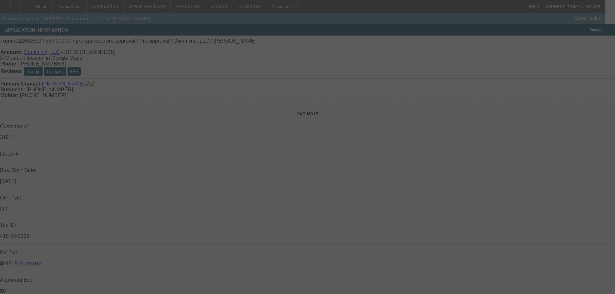
select select "0"
select select "6"
select select "2"
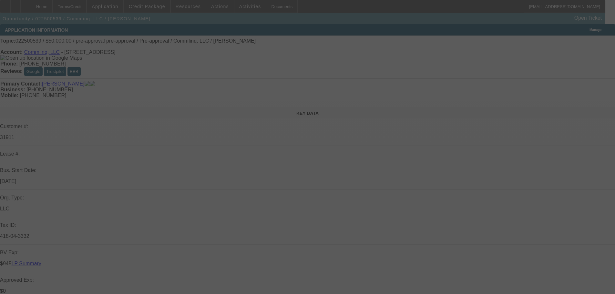
select select "0"
select select "6"
select select "2"
select select "0.1"
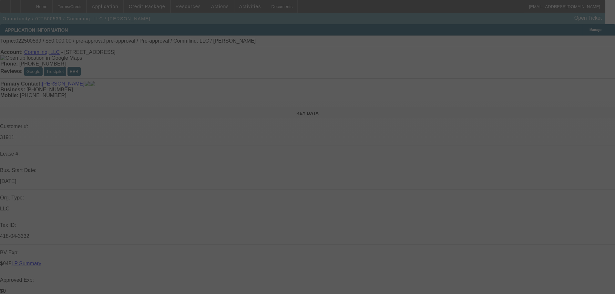
select select "4"
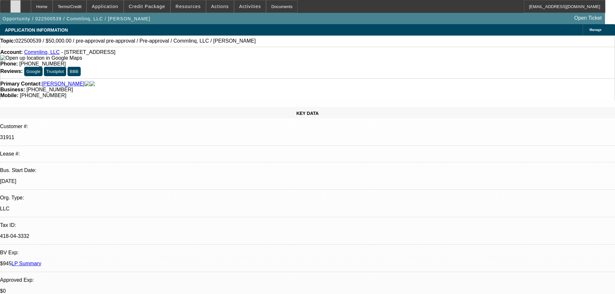
click at [16, 4] on icon at bounding box center [16, 4] width 0 height 0
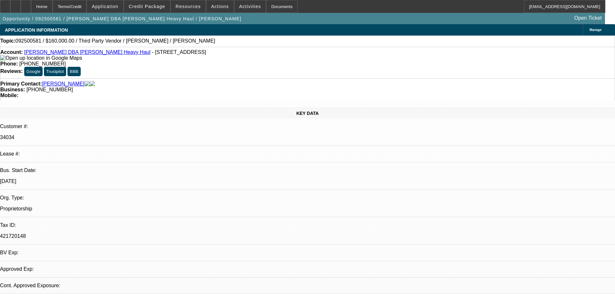
select select "0"
select select "2"
select select "0.1"
select select "4"
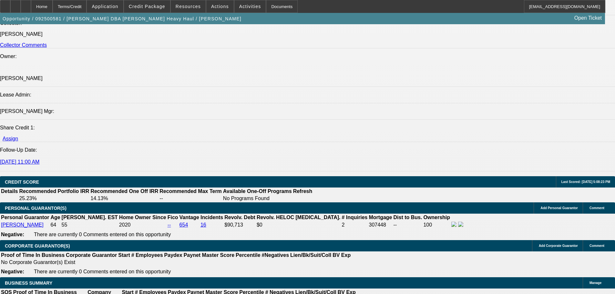
scroll to position [703, 0]
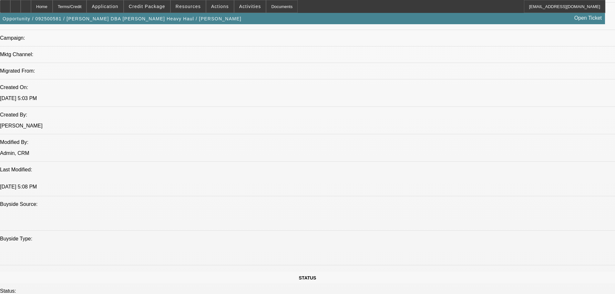
scroll to position [316, 0]
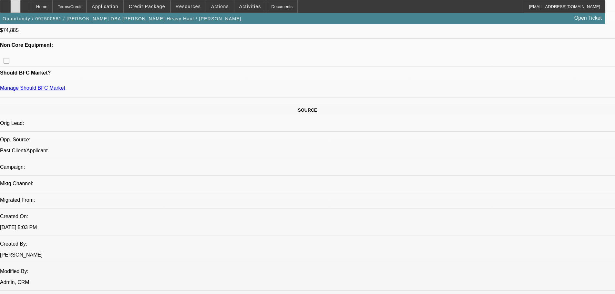
click at [16, 4] on icon at bounding box center [16, 4] width 0 height 0
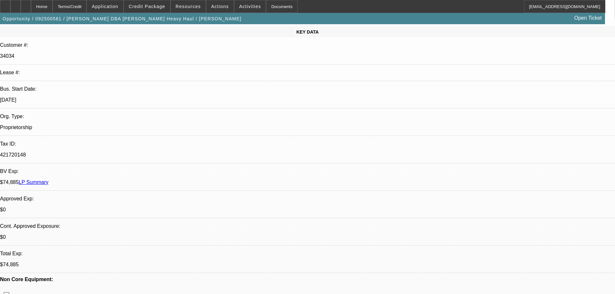
scroll to position [0, 0]
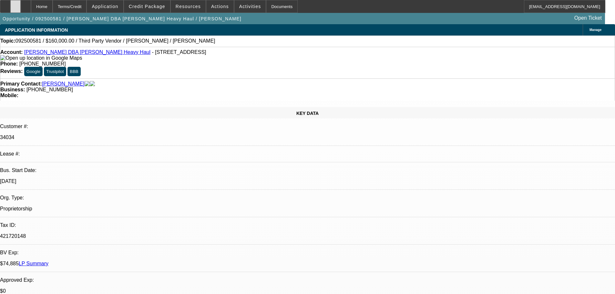
click at [16, 4] on icon at bounding box center [16, 4] width 0 height 0
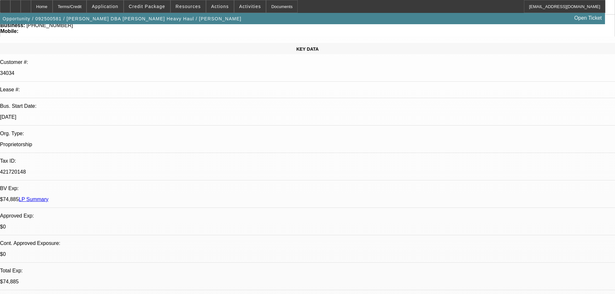
scroll to position [65, 0]
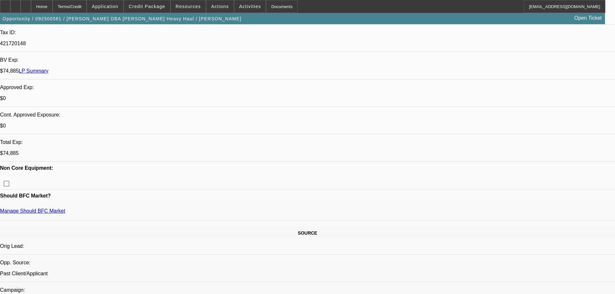
scroll to position [194, 0]
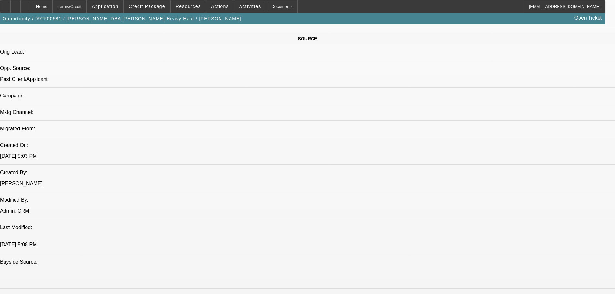
scroll to position [388, 0]
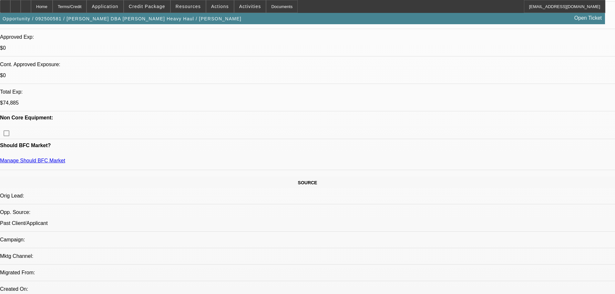
scroll to position [129, 0]
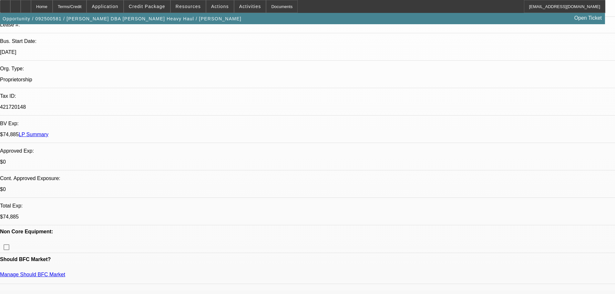
click at [31, 5] on div at bounding box center [26, 6] width 10 height 13
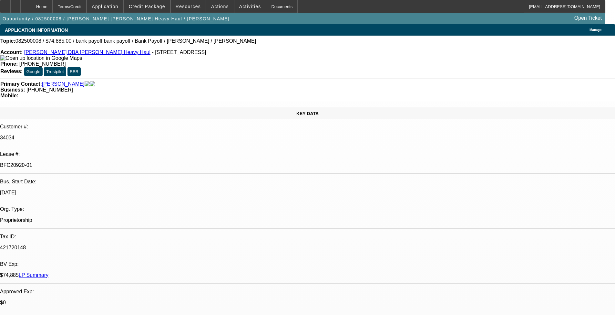
select select "0"
select select "2"
select select "0"
select select "6"
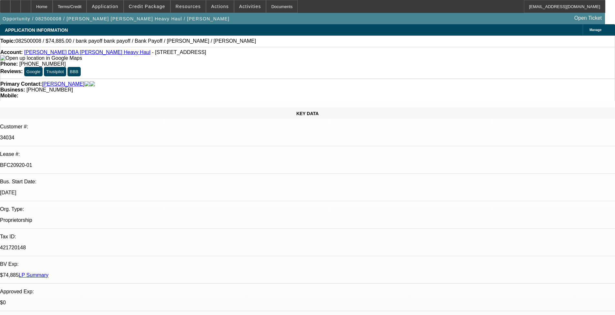
select select "0"
select select "2"
select select "0"
select select "6"
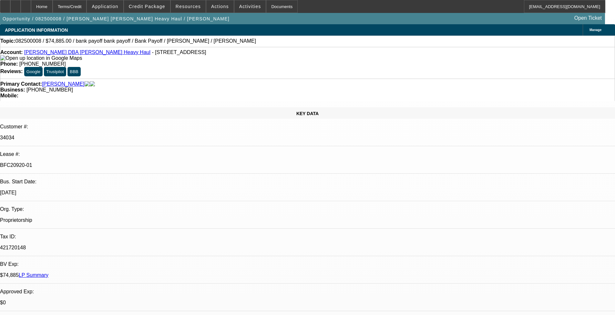
select select "0"
select select "2"
select select "0"
select select "6"
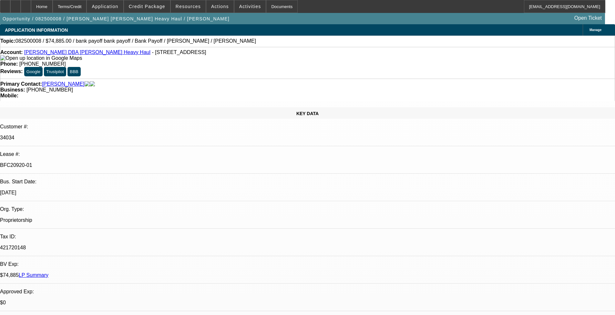
select select "0"
select select "2"
select select "0"
select select "6"
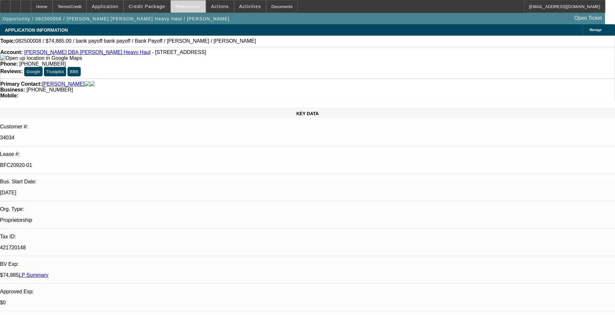
scroll to position [65, 0]
click at [169, 4] on span at bounding box center [147, 7] width 46 height 16
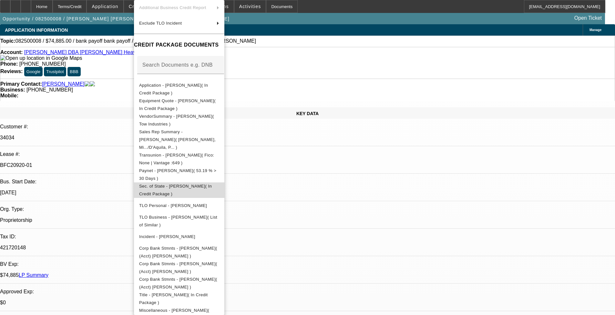
click at [175, 182] on button "Sec. of State - Glenn Davis( In Credit Package )" at bounding box center [179, 190] width 90 height 16
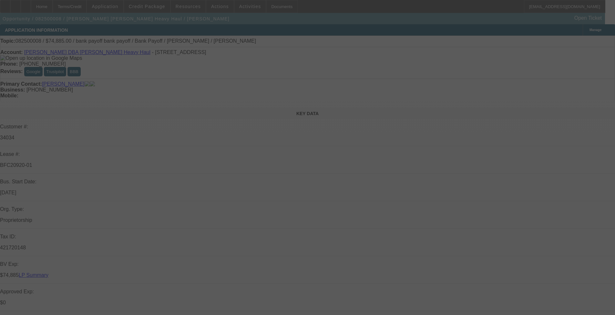
select select "0"
select select "2"
select select "0"
select select "6"
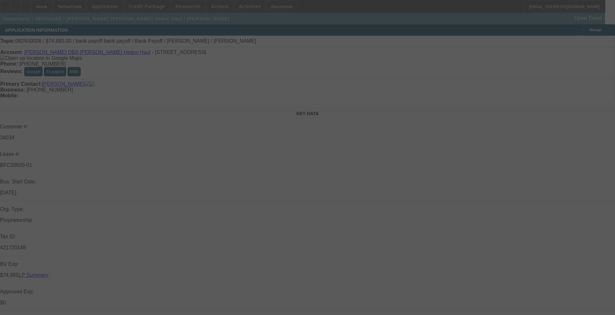
select select "0"
select select "2"
select select "0"
select select "6"
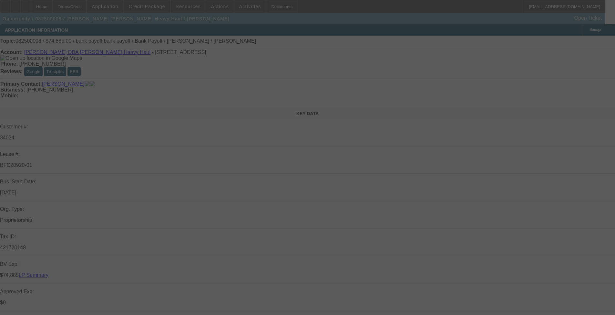
select select "0"
select select "2"
select select "0"
select select "6"
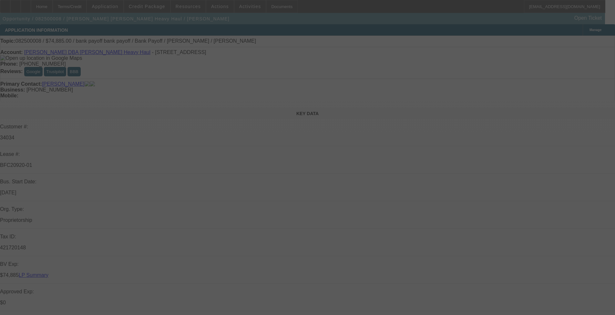
select select "0"
select select "2"
select select "0"
select select "6"
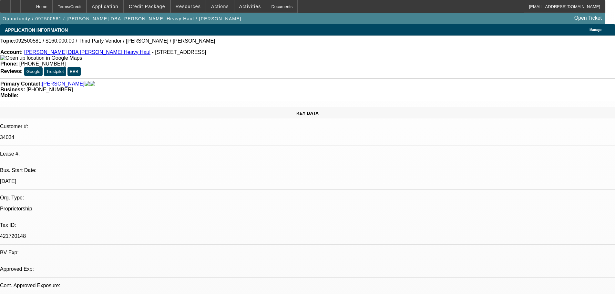
select select "0"
select select "2"
select select "0.1"
select select "4"
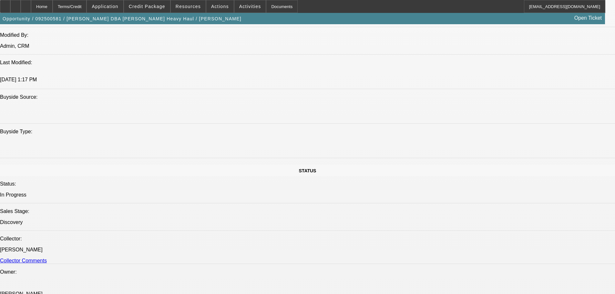
scroll to position [452, 0]
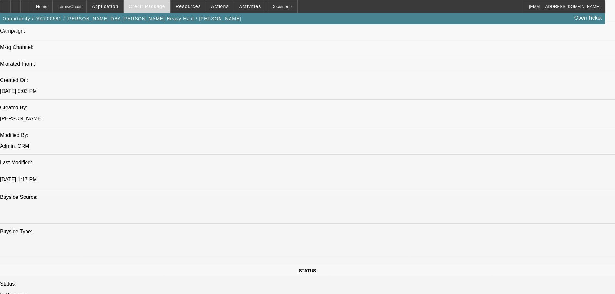
click at [161, 9] on span at bounding box center [147, 7] width 46 height 16
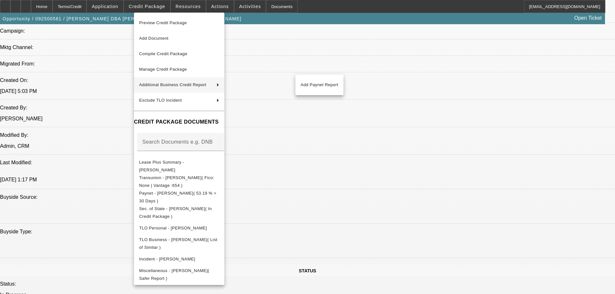
click at [102, 76] on div at bounding box center [307, 147] width 615 height 294
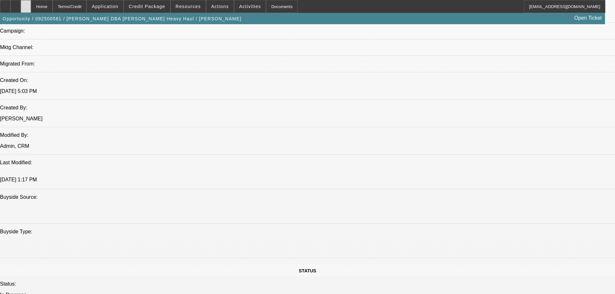
click at [31, 5] on div at bounding box center [26, 6] width 10 height 13
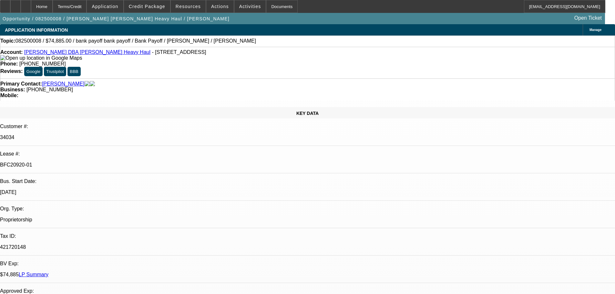
select select "0"
select select "2"
select select "0"
select select "6"
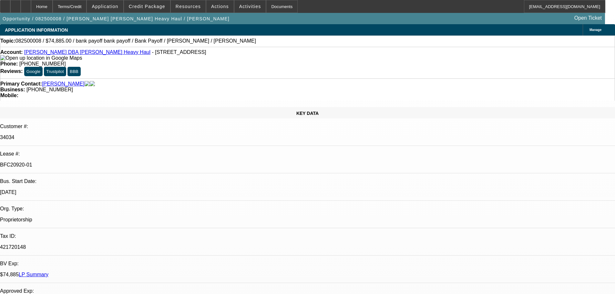
select select "0"
select select "2"
select select "0"
select select "6"
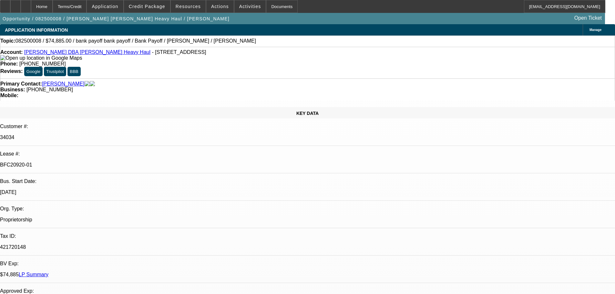
select select "0"
select select "2"
select select "0"
select select "6"
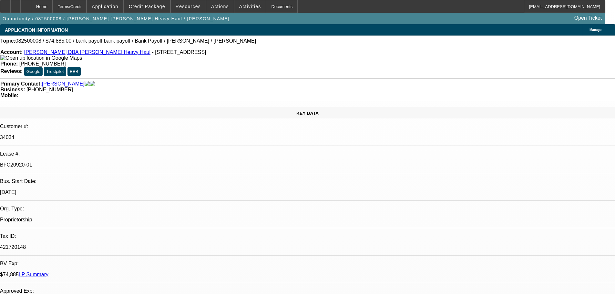
select select "0"
select select "2"
select select "0"
select select "6"
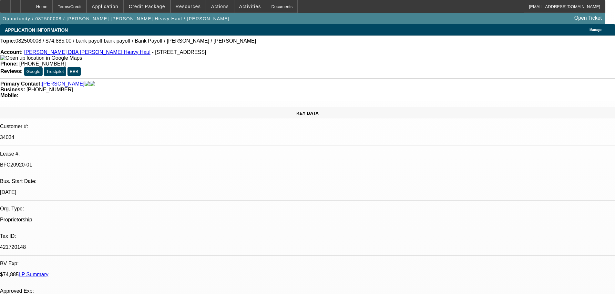
scroll to position [65, 0]
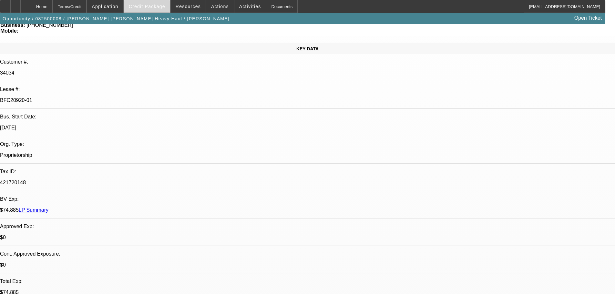
click at [139, 8] on span "Credit Package" at bounding box center [147, 6] width 36 height 5
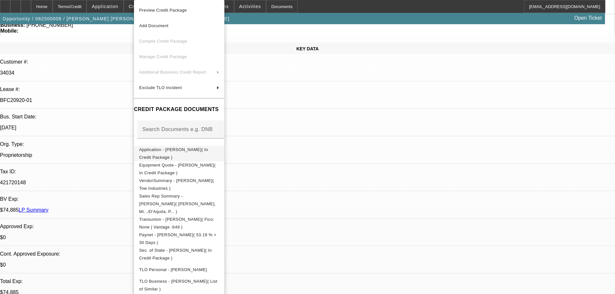
click at [205, 149] on span "Application - [PERSON_NAME]( In Credit Package )" at bounding box center [173, 153] width 69 height 13
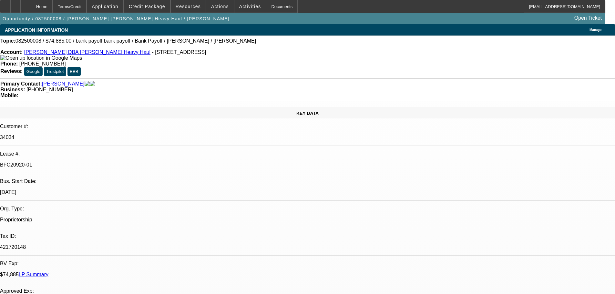
scroll to position [0, 0]
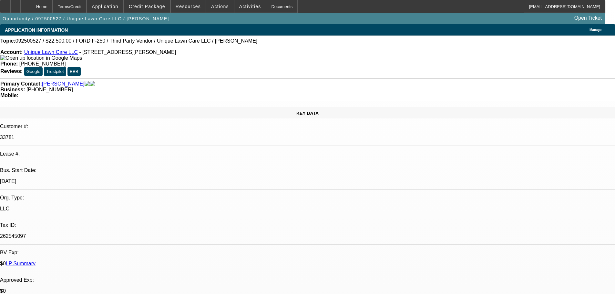
select select "0"
select select "6"
select select "0"
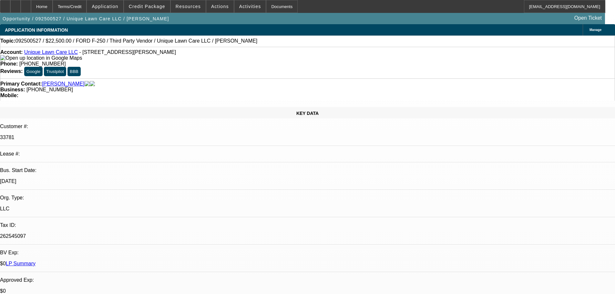
select select "0"
select select "6"
select select "0"
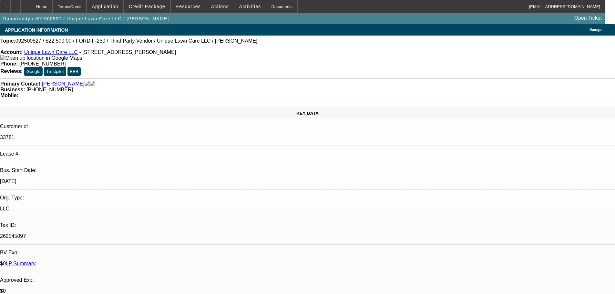
select select "0"
select select "6"
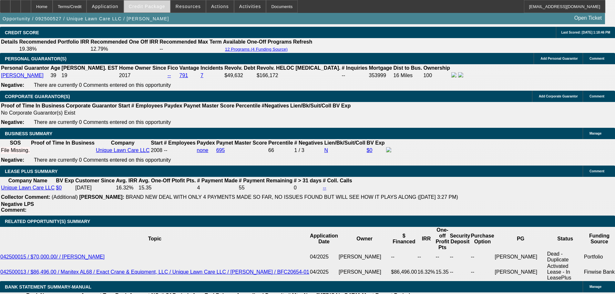
click at [150, 5] on span "Credit Package" at bounding box center [147, 6] width 36 height 5
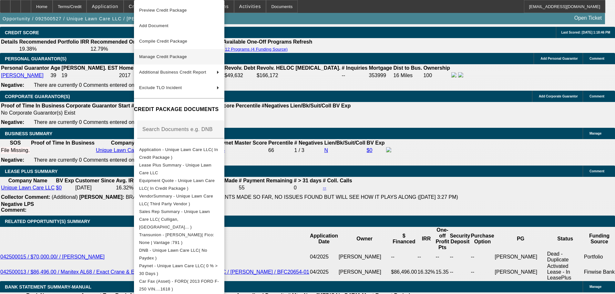
click at [201, 57] on span "Manage Credit Package" at bounding box center [179, 57] width 80 height 8
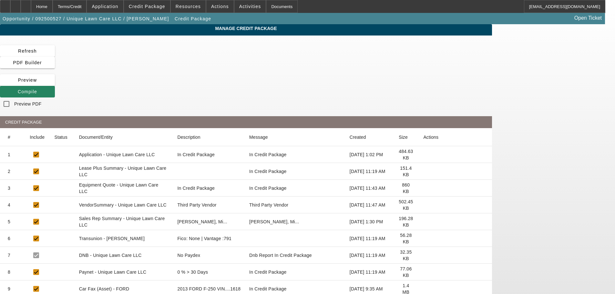
scroll to position [68, 0]
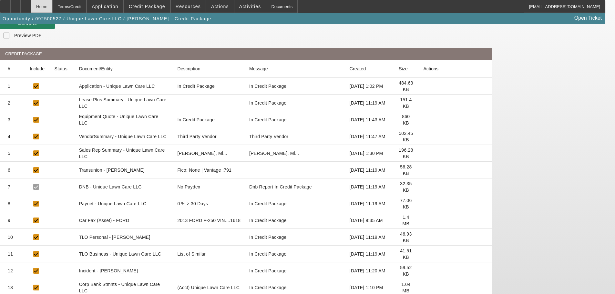
click at [53, 6] on div "Home" at bounding box center [42, 6] width 22 height 13
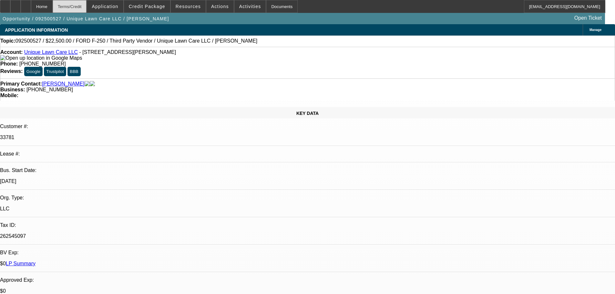
select select "0"
select select "6"
select select "0"
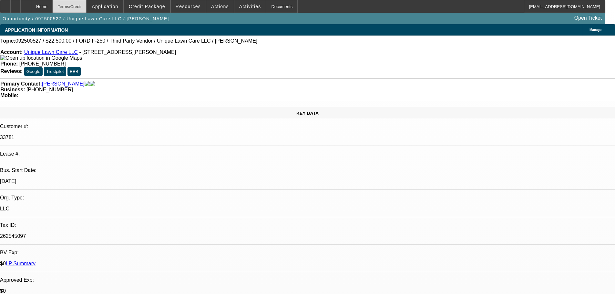
select select "0"
select select "6"
select select "0"
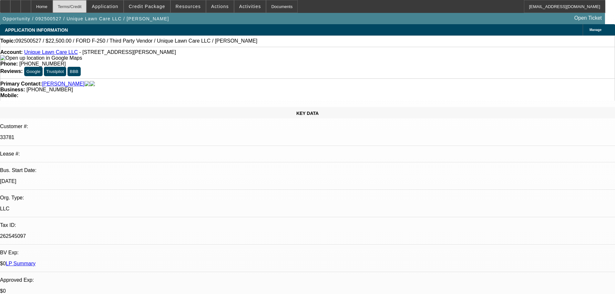
select select "0"
select select "6"
click at [64, 52] on link "Unique Lawn Care LLC" at bounding box center [51, 51] width 54 height 5
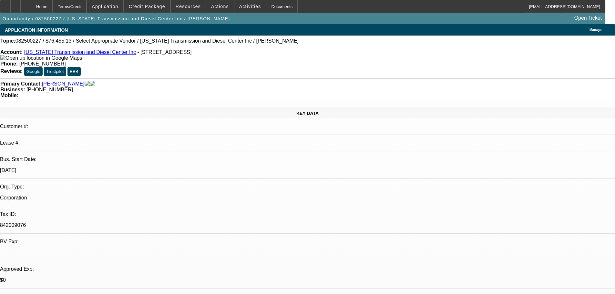
select select "0"
select select "2"
select select "0.1"
select select "4"
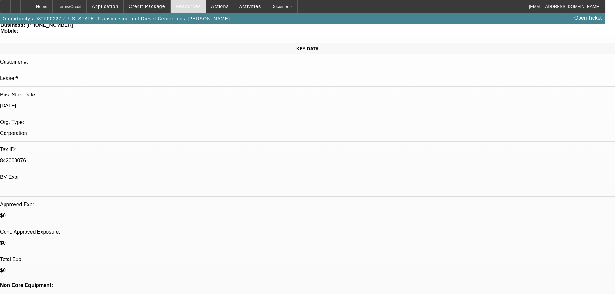
scroll to position [3, 0]
click at [150, 7] on span "Credit Package" at bounding box center [147, 6] width 36 height 5
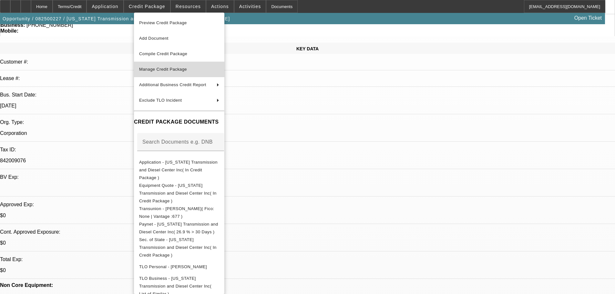
click at [192, 73] on span "Manage Credit Package" at bounding box center [179, 70] width 80 height 8
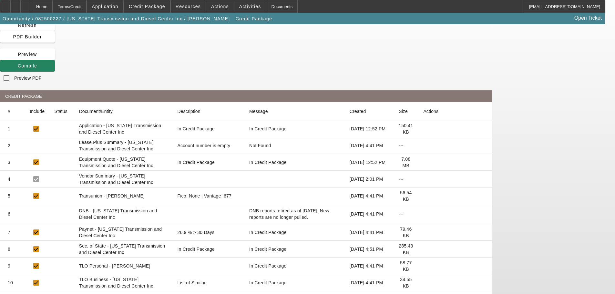
scroll to position [38, 0]
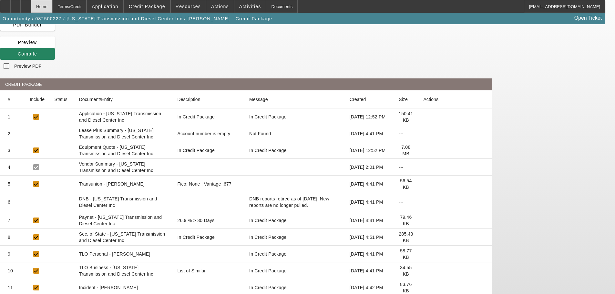
click at [53, 9] on div "Home" at bounding box center [42, 6] width 22 height 13
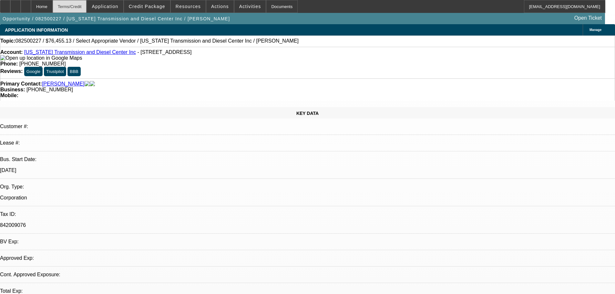
select select "0"
select select "2"
select select "0.1"
select select "4"
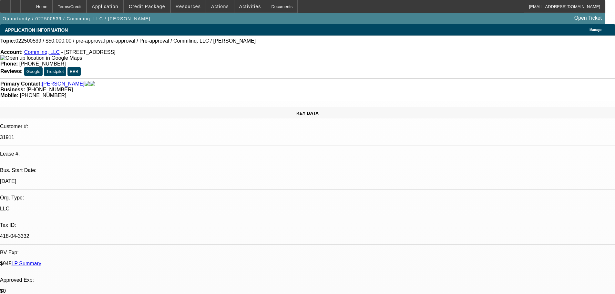
select select "0"
select select "6"
select select "0"
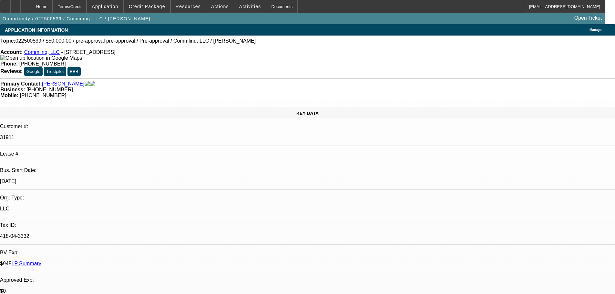
select select "0"
select select "6"
select select "2"
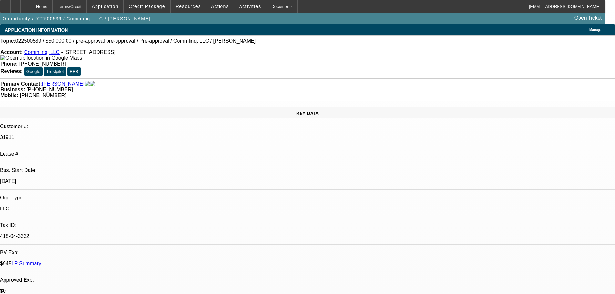
select select "0"
select select "6"
select select "2"
select select "0.1"
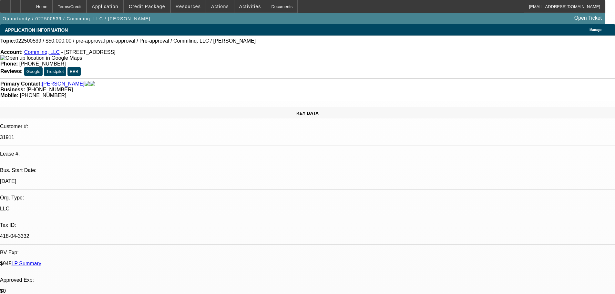
select select "4"
click at [162, 4] on span "Credit Package" at bounding box center [147, 6] width 36 height 5
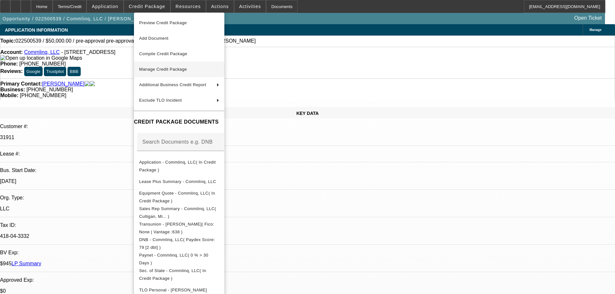
click at [168, 71] on span "Manage Credit Package" at bounding box center [163, 69] width 48 height 5
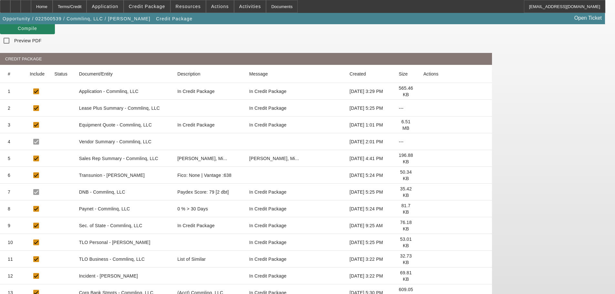
scroll to position [68, 0]
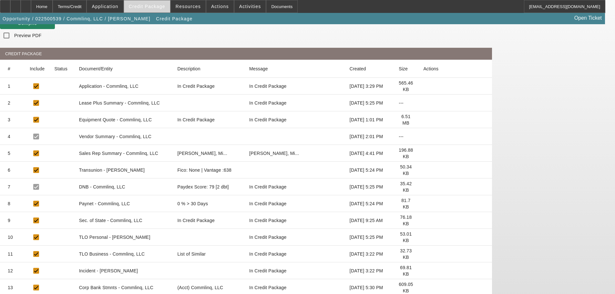
click at [150, 3] on span at bounding box center [147, 7] width 46 height 16
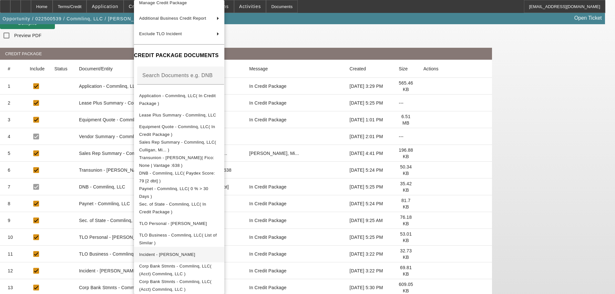
scroll to position [58, 0]
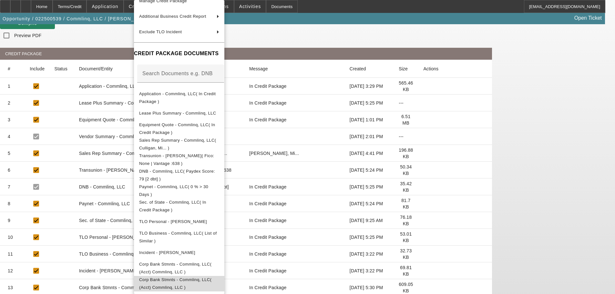
click at [195, 276] on button "Corp Bank Stmnts - Commlinq, LLC( (Acct) Commlinq, LLC )" at bounding box center [179, 284] width 90 height 16
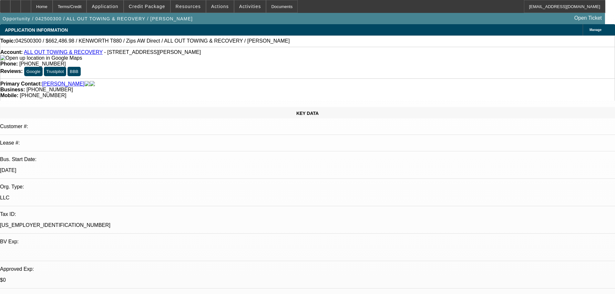
select select "0"
select select "2"
select select "0"
select select "6"
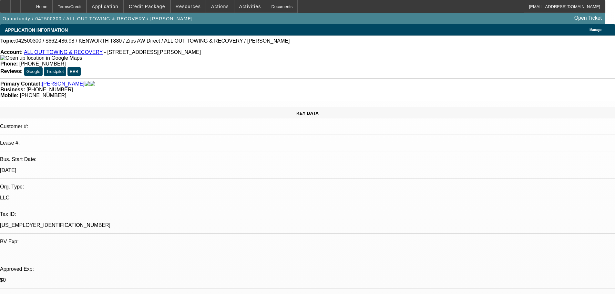
select select "0"
select select "6"
select select "0"
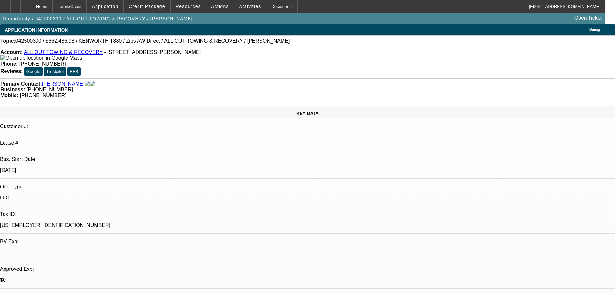
select select "0"
select select "3"
select select "0"
select select "6"
select select "0"
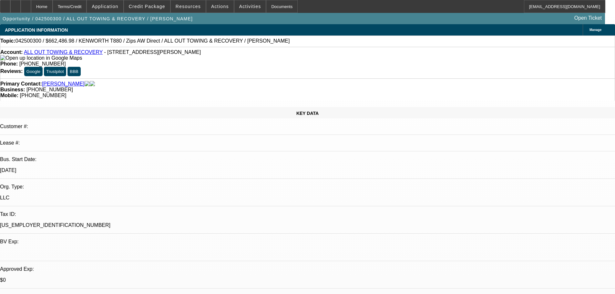
select select "0"
select select "2"
select select "0"
select select "6"
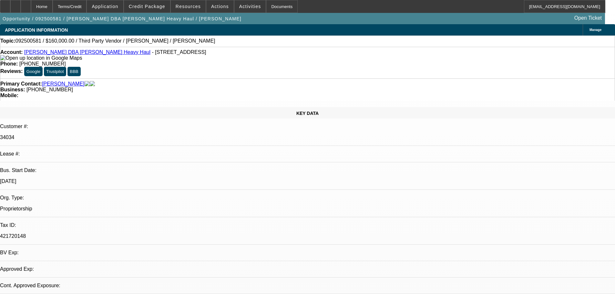
select select "0"
select select "2"
select select "0.1"
select select "2"
select select "4"
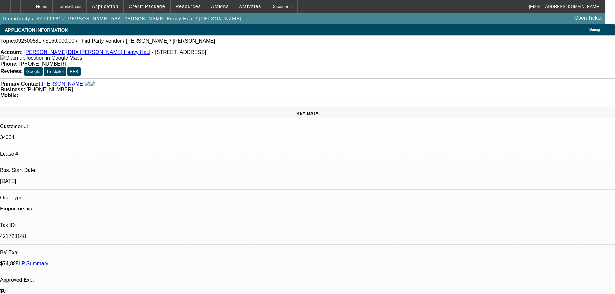
click at [147, 8] on span "Credit Package" at bounding box center [147, 6] width 36 height 5
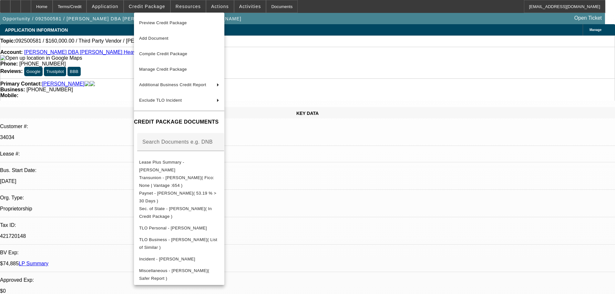
click at [108, 145] on div at bounding box center [307, 147] width 615 height 294
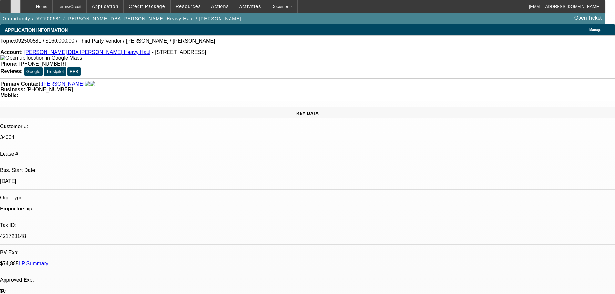
click at [21, 9] on div at bounding box center [15, 6] width 10 height 13
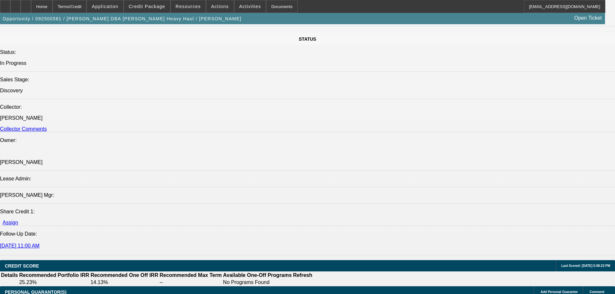
scroll to position [840, 0]
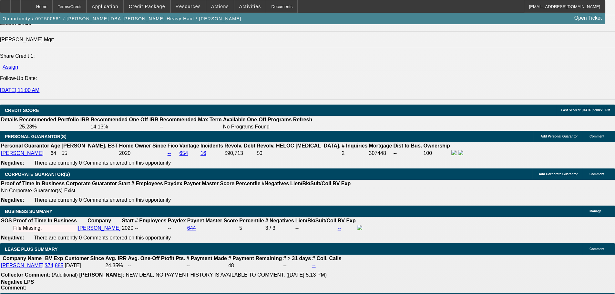
click at [239, 7] on span "Activities" at bounding box center [250, 6] width 22 height 5
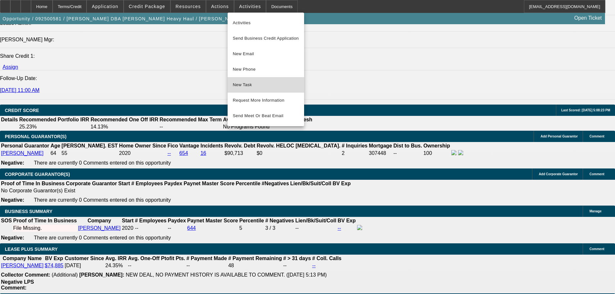
click at [269, 81] on span "New Task" at bounding box center [266, 85] width 66 height 8
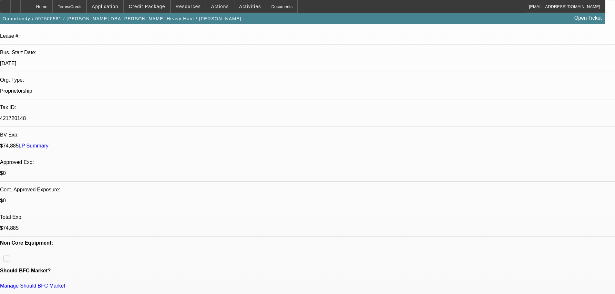
scroll to position [0, 0]
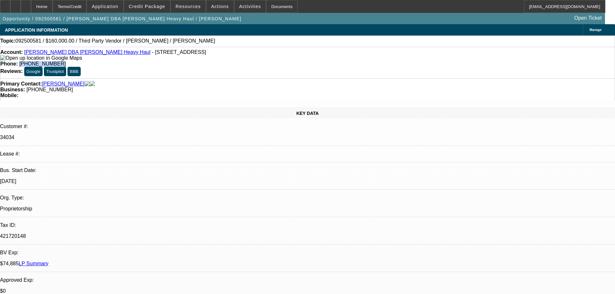
drag, startPoint x: 246, startPoint y: 53, endPoint x: 225, endPoint y: 57, distance: 20.8
click at [225, 61] on div "Phone: (702) 499-4436" at bounding box center [307, 64] width 615 height 6
copy span "(702) 499-4436"
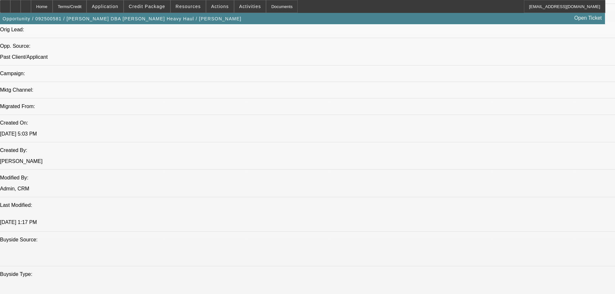
scroll to position [388, 0]
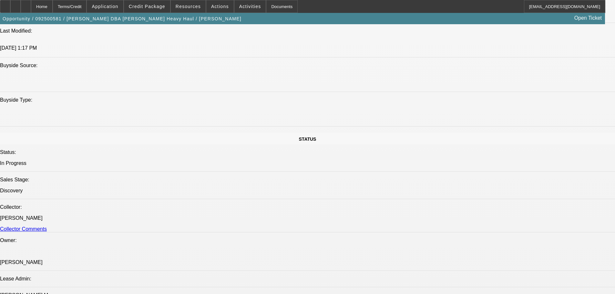
scroll to position [646, 0]
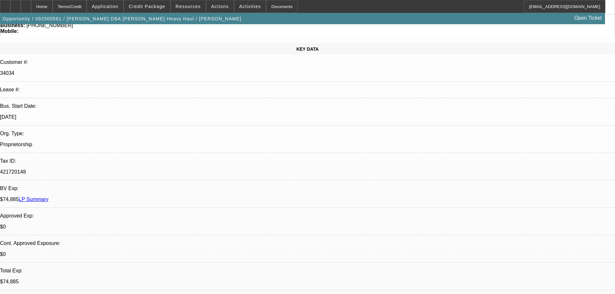
scroll to position [65, 0]
click at [151, 7] on span "Credit Package" at bounding box center [147, 6] width 36 height 5
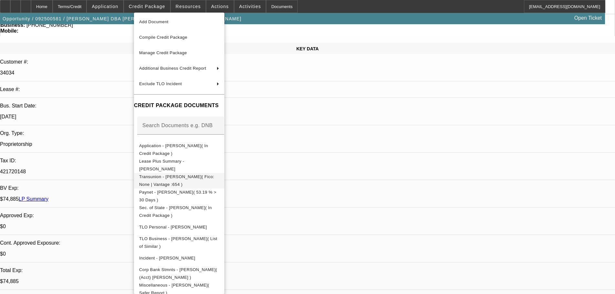
scroll to position [24, 0]
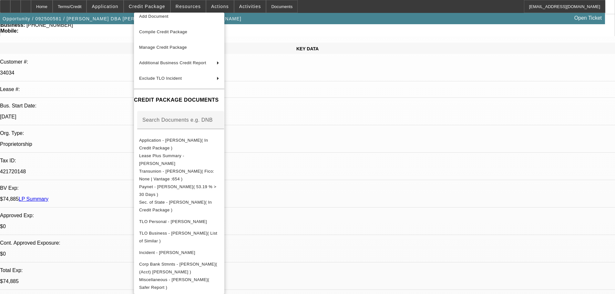
click at [317, 25] on div at bounding box center [307, 147] width 615 height 294
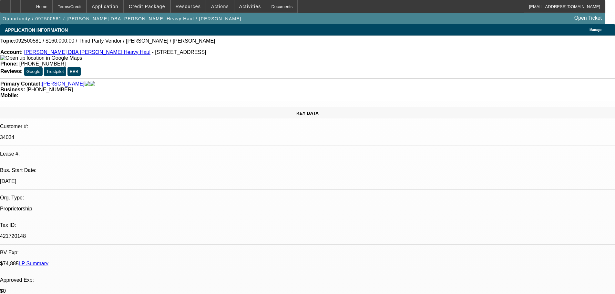
scroll to position [0, 0]
click at [69, 55] on link "Glenn Davis DBA Davis Heavy Haul" at bounding box center [87, 51] width 126 height 5
drag, startPoint x: 244, startPoint y: 56, endPoint x: 225, endPoint y: 56, distance: 19.4
click at [225, 61] on div "Phone: (702) 499-4436" at bounding box center [307, 64] width 615 height 6
copy span "(702) 499-4436"
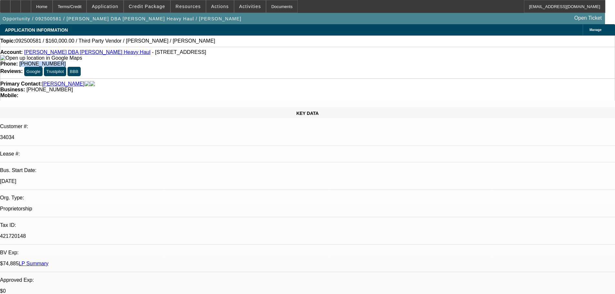
scroll to position [65, 0]
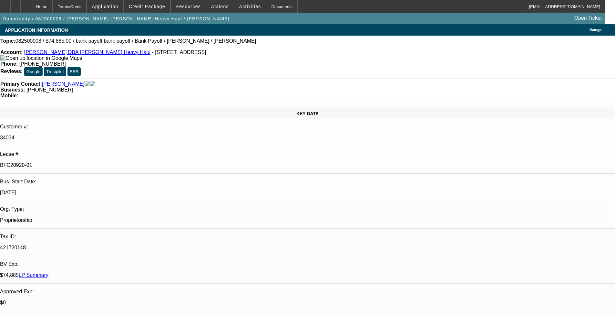
select select "0"
select select "2"
select select "0"
select select "6"
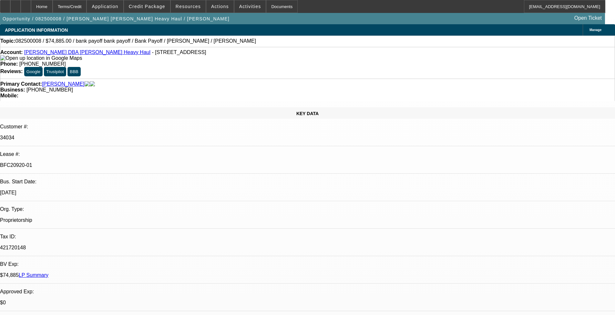
select select "0"
select select "2"
select select "0"
select select "6"
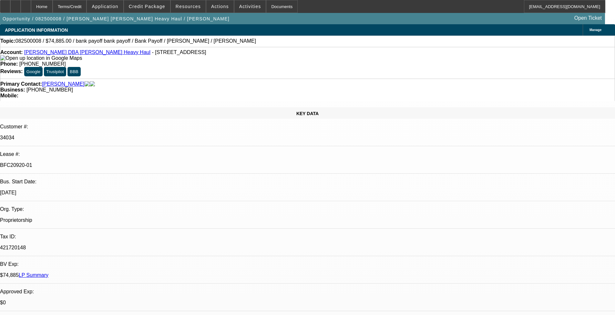
select select "0"
select select "2"
select select "0"
select select "6"
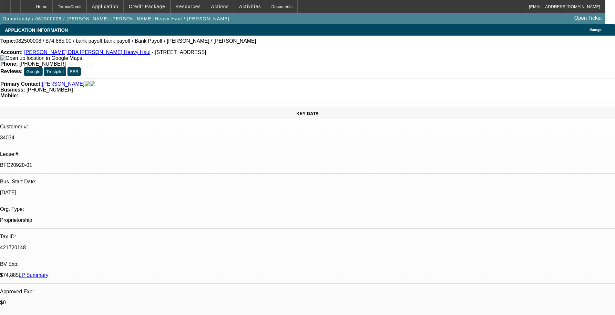
select select "0"
select select "2"
select select "0"
select select "6"
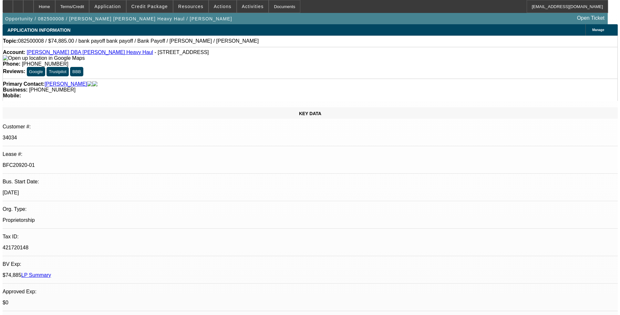
scroll to position [65, 0]
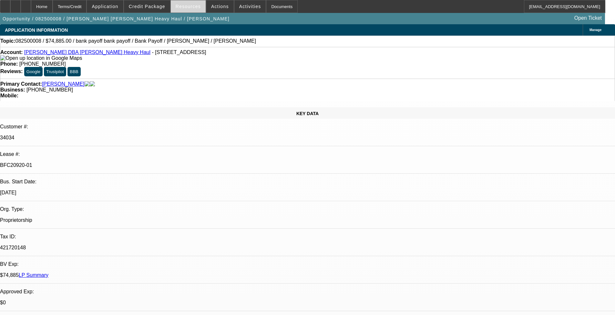
click at [192, 5] on span "Resources" at bounding box center [188, 6] width 25 height 5
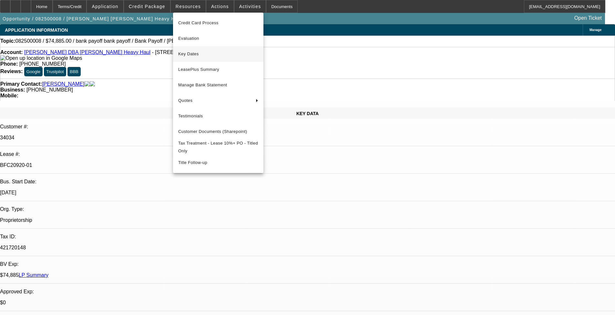
click at [199, 56] on span "Key Dates" at bounding box center [218, 54] width 80 height 8
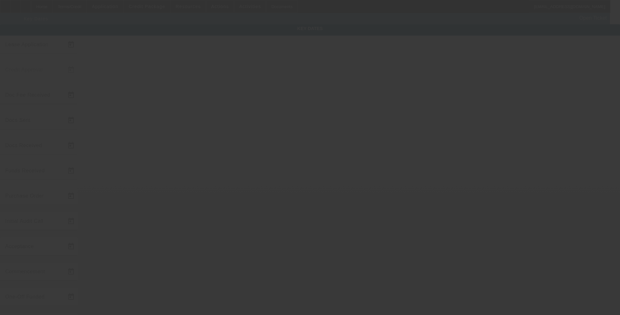
type input "8/1/2025"
type input "8/6/2025"
type input "8/20/2025"
type input "8/6/2025"
type input "8/20/2025"
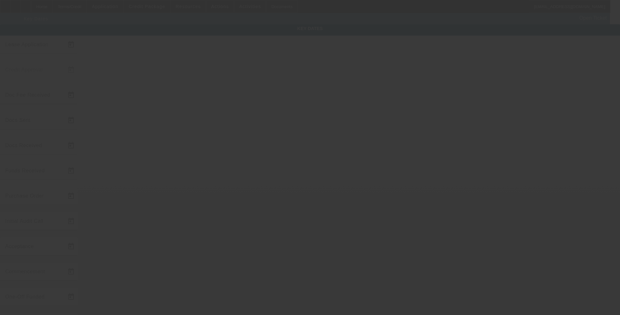
type input "8/20/2025"
type input "9/1/2025"
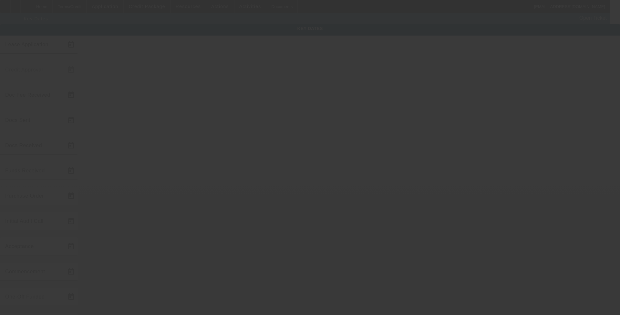
type input "10/1/2025"
type input "8/20/2025"
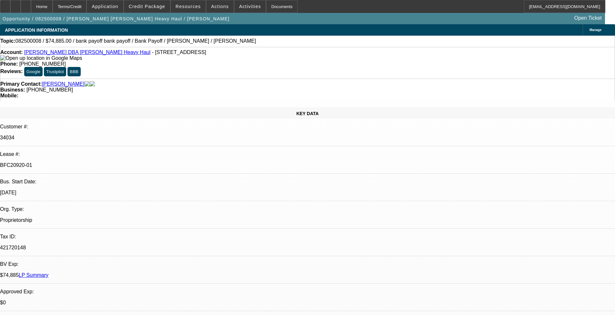
select select "0"
select select "2"
select select "0"
select select "2"
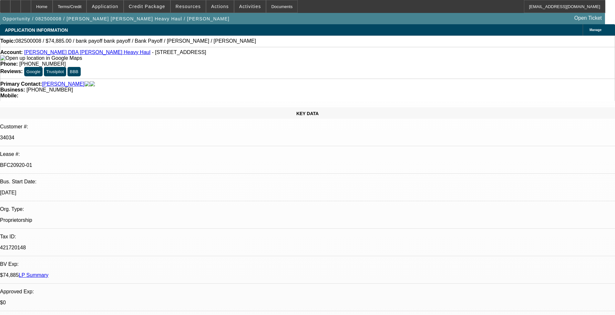
select select "0"
select select "2"
select select "0"
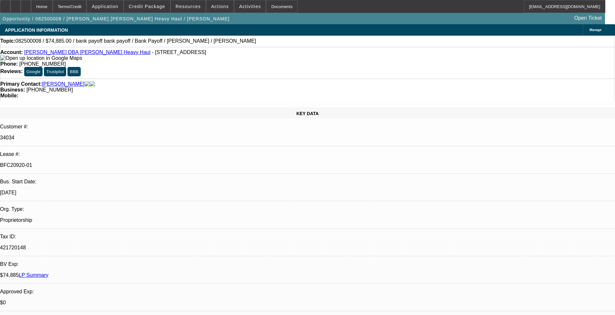
select select "2"
select select "0"
select select "1"
select select "2"
select select "6"
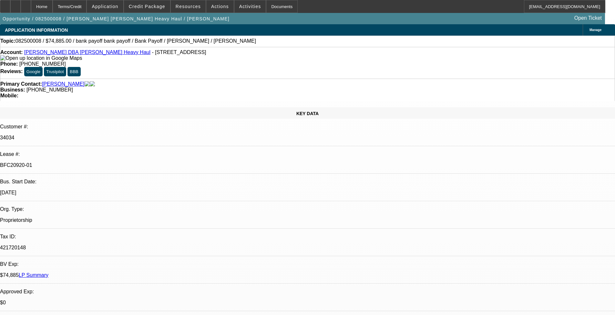
select select "1"
select select "2"
select select "6"
select select "1"
select select "2"
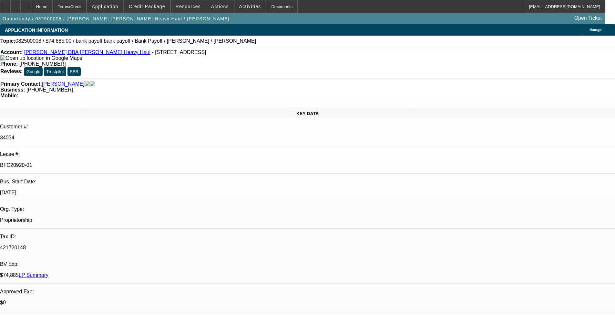
select select "6"
select select "1"
select select "2"
select select "6"
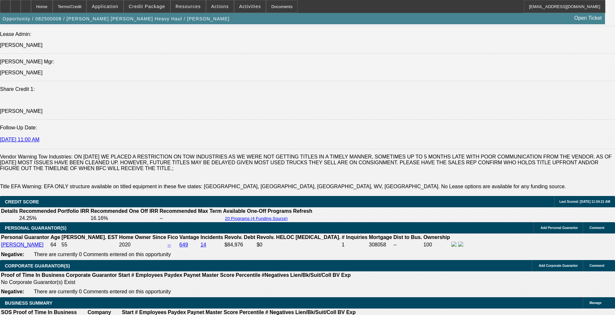
scroll to position [904, 0]
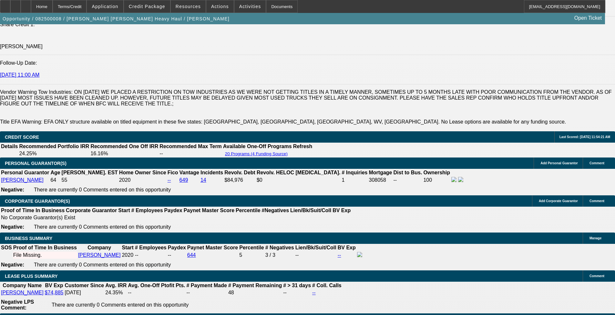
drag, startPoint x: 47, startPoint y: 199, endPoint x: 113, endPoint y: 211, distance: 67.3
copy span "Glen Davis started Glen Davis DBA Davis Heavy Hauling out of Las Vegas, Nevada …"
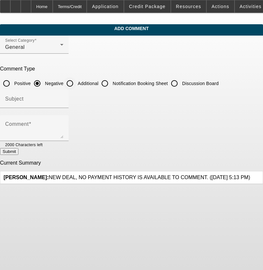
click at [76, 78] on input "Additional" at bounding box center [69, 83] width 13 height 13
radio input "true"
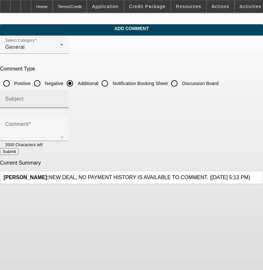
click at [63, 94] on div "Subject" at bounding box center [34, 99] width 58 height 18
click at [63, 100] on input "Subject" at bounding box center [34, 102] width 58 height 8
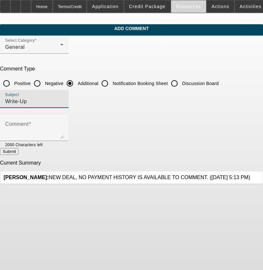
type input "Write-Up"
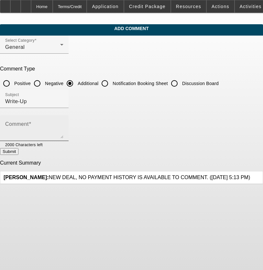
click at [63, 130] on textarea "Comment" at bounding box center [34, 131] width 58 height 16
paste textarea "Glen Davis started Glen Davis DBA Davis Heavy Hauling out of Las Vegas, Nevada …"
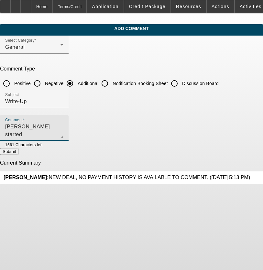
scroll to position [22, 0]
click at [63, 133] on textarea "Glen Davis started Glen Davis DBA Davis Heavy Hauling out of Las Vegas, Nevada …" at bounding box center [34, 131] width 58 height 16
type textarea "Glen Davis started Glen Davis DBA Davis Heavy Hauling out of Las Vegas, Nevada …"
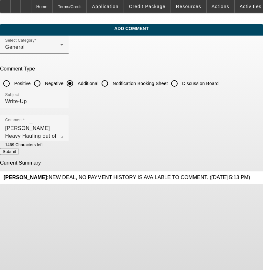
click at [18, 151] on button "Submit" at bounding box center [9, 151] width 18 height 7
radio input "true"
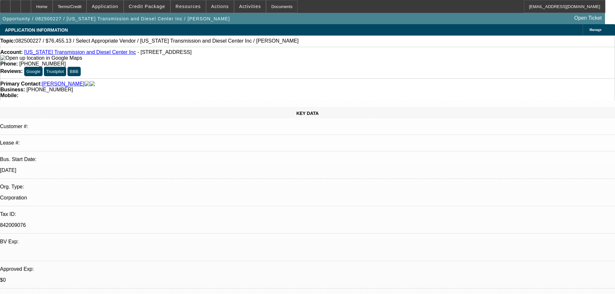
select select "0"
select select "2"
select select "0.1"
select select "4"
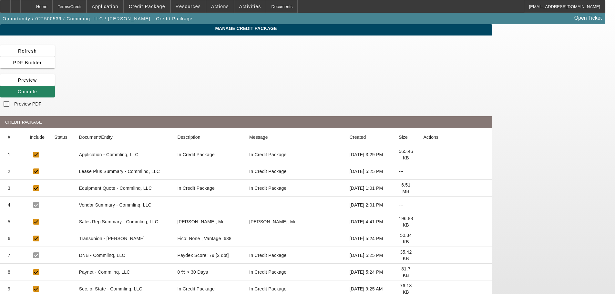
scroll to position [68, 0]
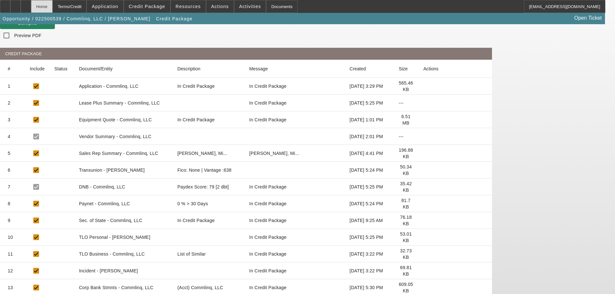
click at [53, 9] on div "Home" at bounding box center [42, 6] width 22 height 13
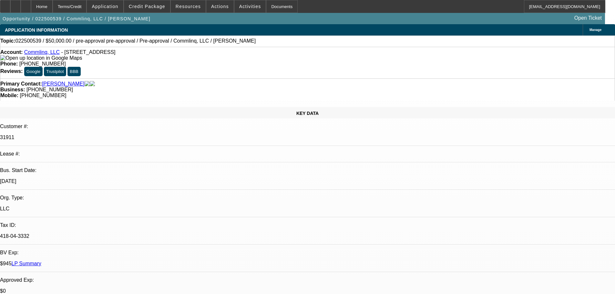
select select "0"
select select "6"
select select "0"
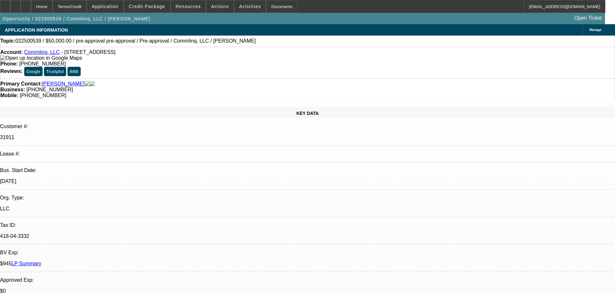
select select "0"
select select "6"
select select "2"
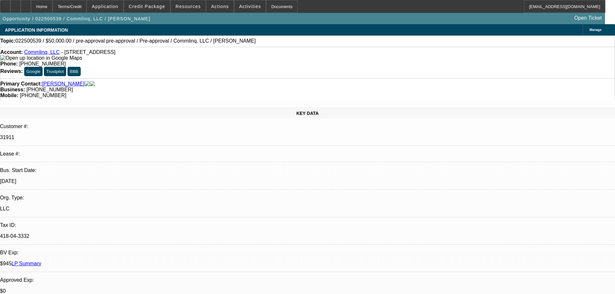
select select "0"
select select "6"
select select "2"
select select "0.1"
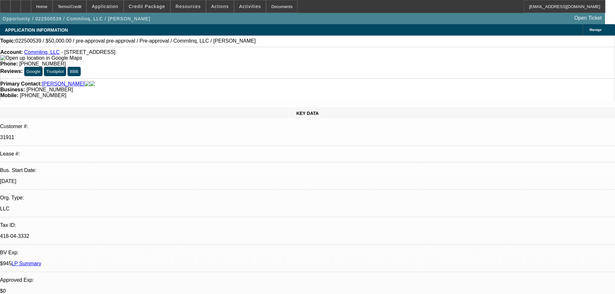
select select "4"
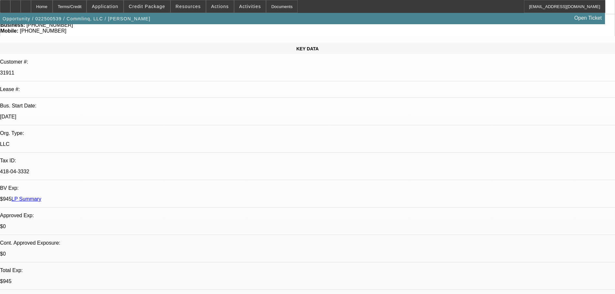
click at [170, 3] on span at bounding box center [147, 7] width 46 height 16
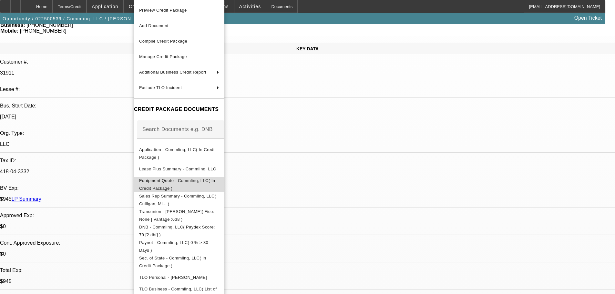
click at [215, 181] on span "Equipment Quote - Commlinq, LLC( In Credit Package )" at bounding box center [177, 184] width 76 height 13
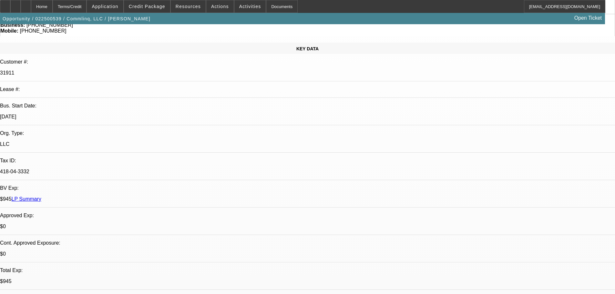
click at [21, 7] on div at bounding box center [15, 6] width 10 height 13
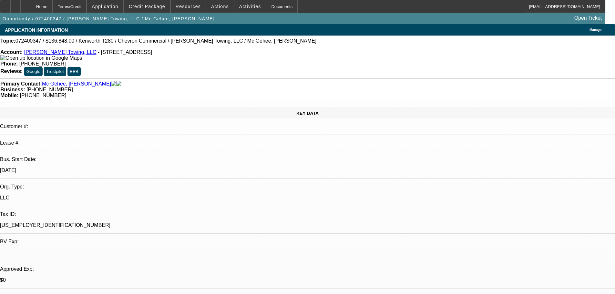
select select "0"
select select "2"
select select "0.1"
select select "4"
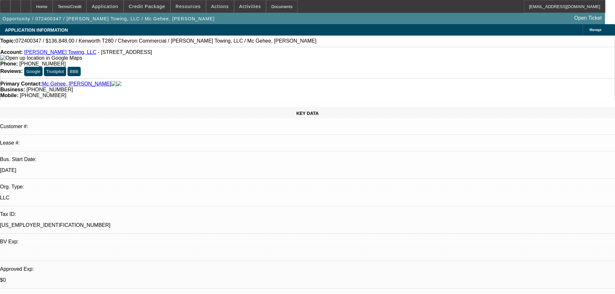
select select "0"
select select "2"
select select "0.1"
select select "4"
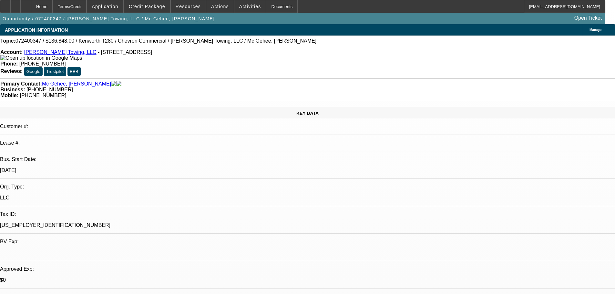
select select "0"
select select "2"
select select "0.1"
select select "4"
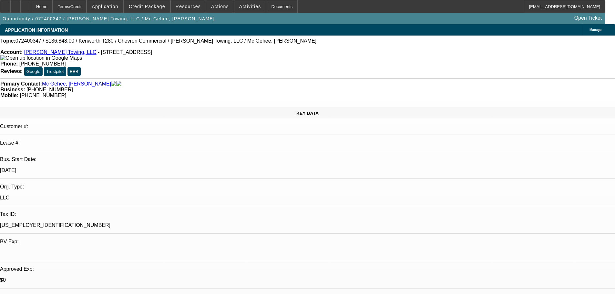
select select "0"
select select "2"
select select "0.1"
select select "4"
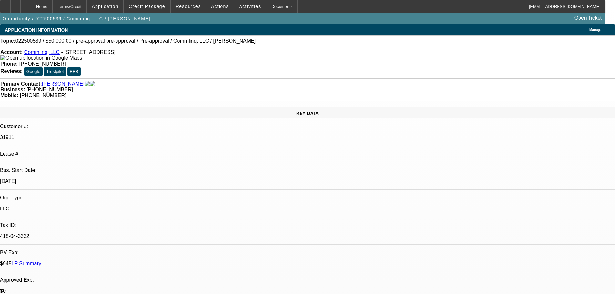
select select "0"
select select "6"
select select "0"
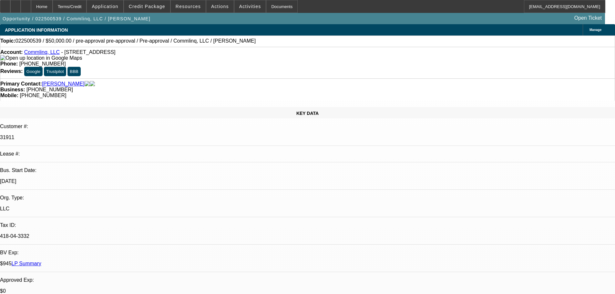
select select "0"
select select "6"
select select "2"
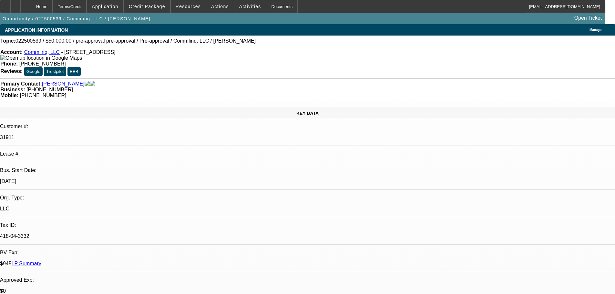
select select "0"
select select "6"
select select "2"
select select "0.1"
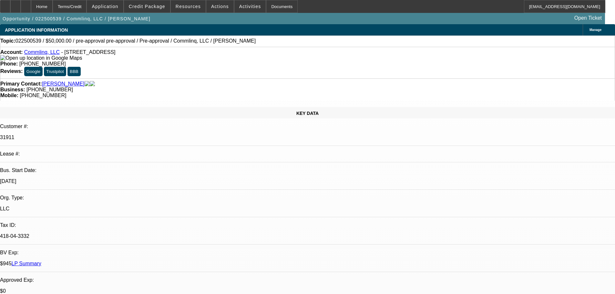
select select "4"
click at [41, 57] on div "Account: Commlinq, LLC - 3609 Developers Rd, Indianapolis, IN 46227" at bounding box center [307, 55] width 615 height 12
click at [43, 55] on link "Commlinq, LLC" at bounding box center [42, 51] width 36 height 5
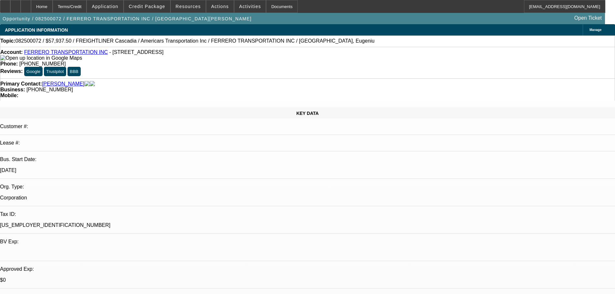
select select "0.1"
select select "0"
select select "6"
select select "0.1"
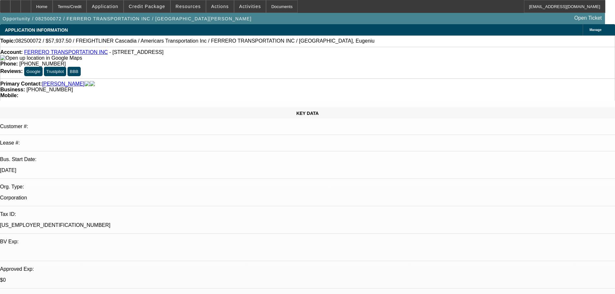
select select "0"
select select "6"
select select "0.1"
select select "0"
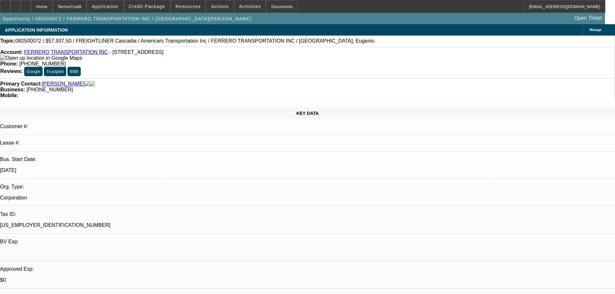
select select "0"
select select "6"
select select "0.1"
select select "0"
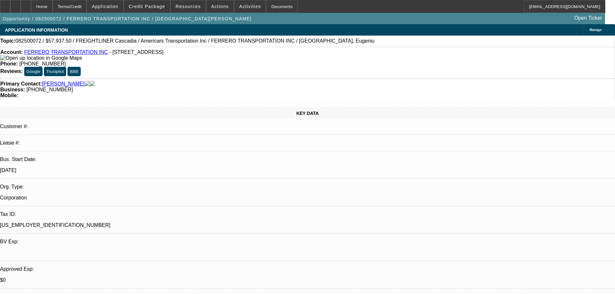
select select "6"
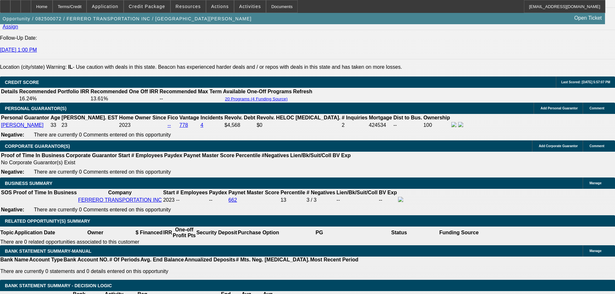
scroll to position [904, 0]
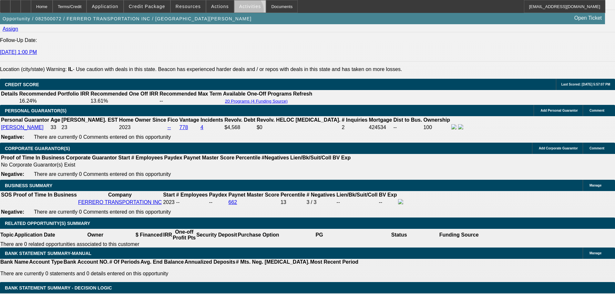
click at [241, 12] on span at bounding box center [250, 7] width 32 height 16
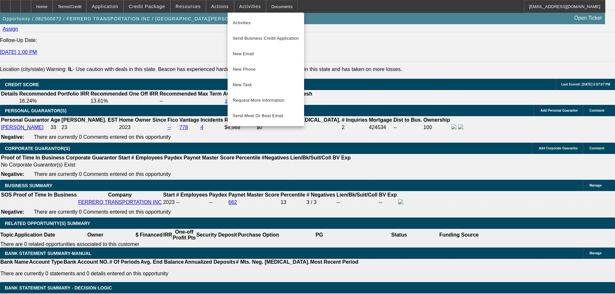
drag, startPoint x: 515, startPoint y: 143, endPoint x: 506, endPoint y: 75, distance: 68.4
click at [515, 143] on div at bounding box center [307, 147] width 615 height 294
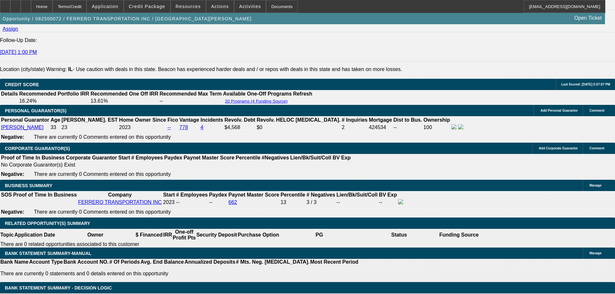
drag, startPoint x: 439, startPoint y: 198, endPoint x: 461, endPoint y: 205, distance: 23.5
copy div "anna said that they got financing somewhere else that didn't care about the tru…"
click at [241, 10] on span at bounding box center [250, 7] width 32 height 16
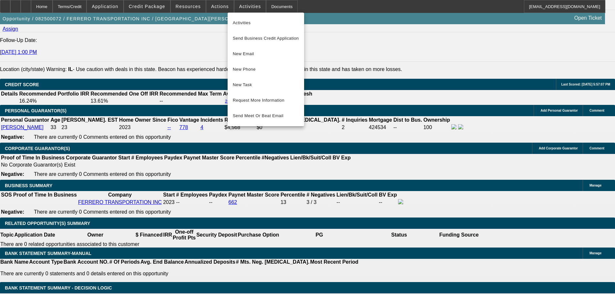
click at [218, 8] on div at bounding box center [307, 147] width 615 height 294
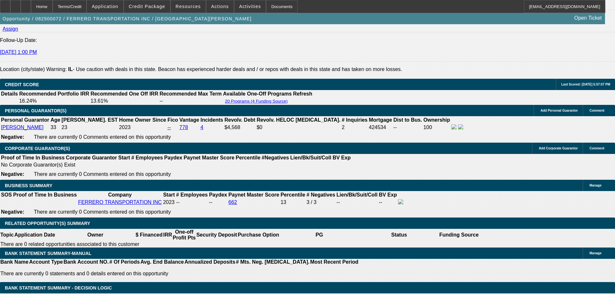
click at [218, 8] on span "Actions" at bounding box center [220, 6] width 18 height 5
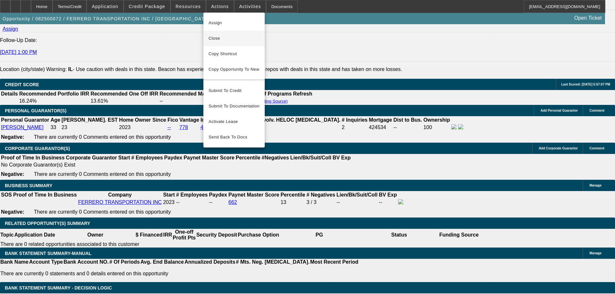
click at [233, 36] on span "Close" at bounding box center [234, 39] width 51 height 8
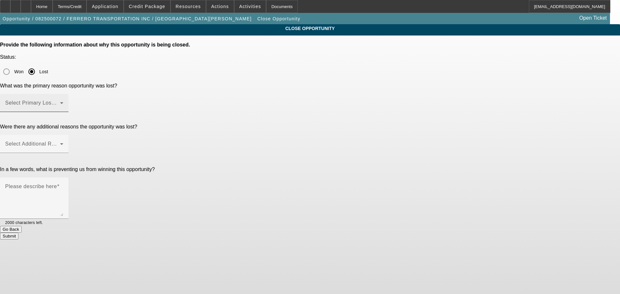
click at [73, 100] on mat-label "Select Primary Lost Reason" at bounding box center [39, 102] width 68 height 5
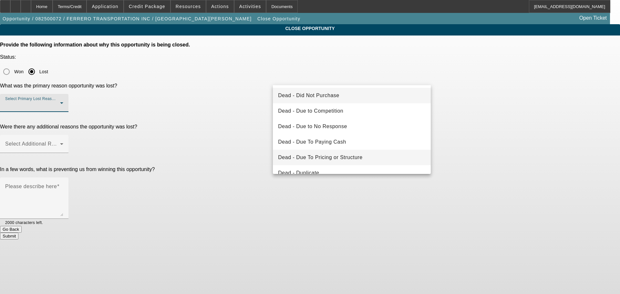
click at [353, 156] on span "Dead - Due To Pricing or Structure" at bounding box center [320, 158] width 84 height 8
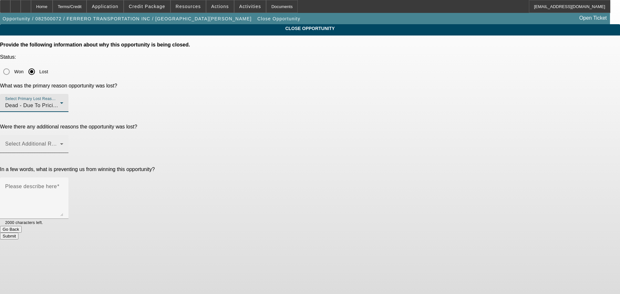
click at [60, 143] on span at bounding box center [32, 147] width 55 height 8
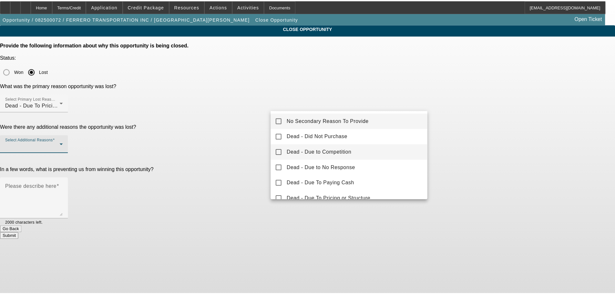
scroll to position [65, 0]
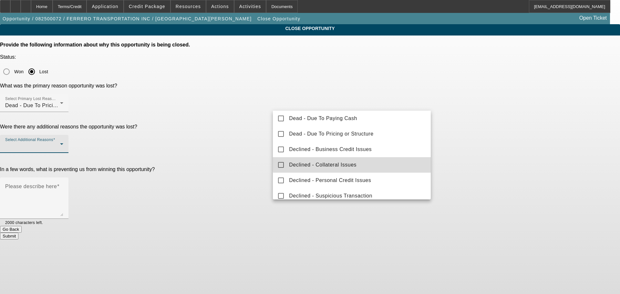
click at [368, 163] on mat-option "Declined - Collateral Issues" at bounding box center [352, 165] width 158 height 16
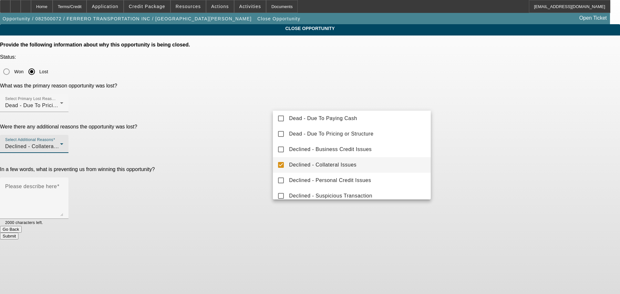
click at [552, 141] on div at bounding box center [310, 147] width 620 height 294
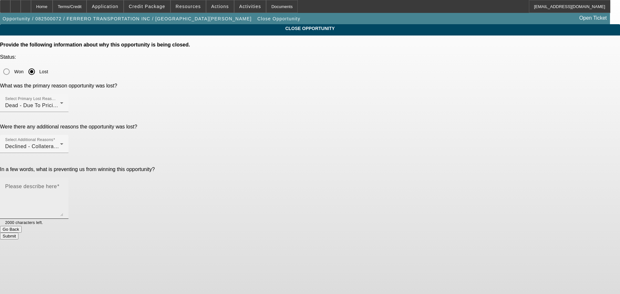
click at [63, 178] on div "Please describe here" at bounding box center [34, 198] width 58 height 41
paste textarea "anna said that they got financing somewhere else that didn't care about the tru…"
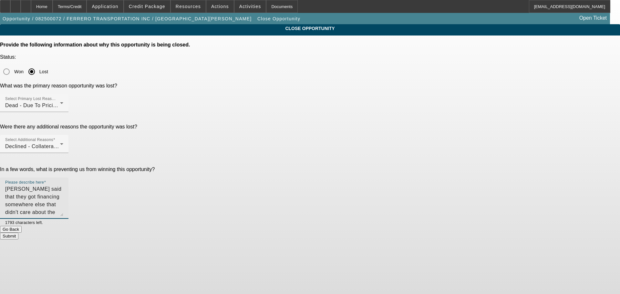
type textarea "anna said that they got financing somewhere else that didn't care about the tru…"
click at [18, 233] on button "Submit" at bounding box center [9, 236] width 18 height 7
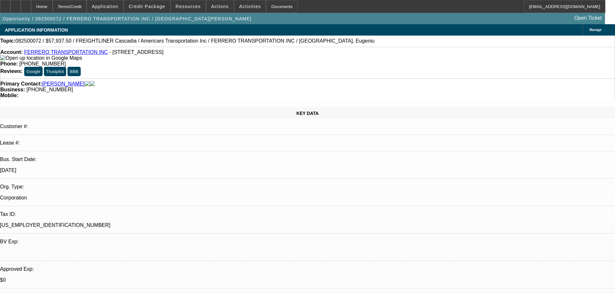
select select "0.1"
select select "0"
select select "6"
select select "0.1"
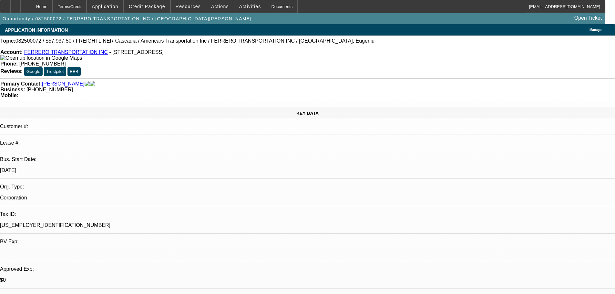
select select "0"
select select "6"
select select "0.1"
select select "0"
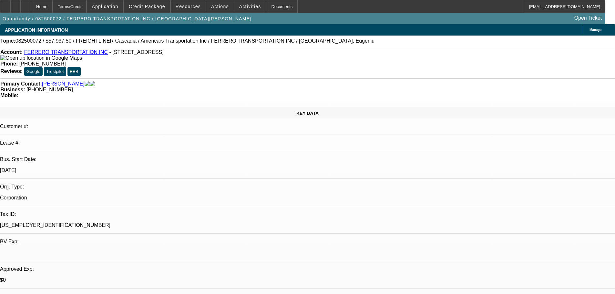
select select "0"
select select "6"
select select "0.1"
select select "0"
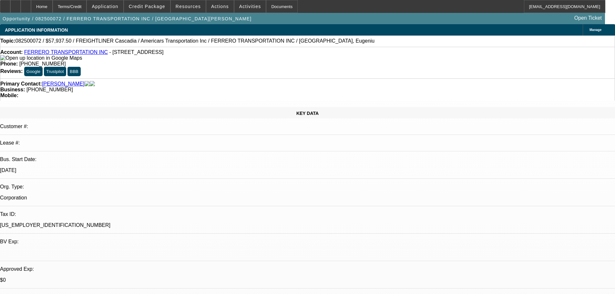
select select "6"
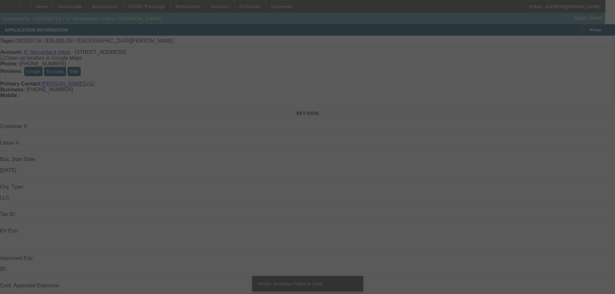
select select "0"
select select "2"
select select "0.1"
select select "4"
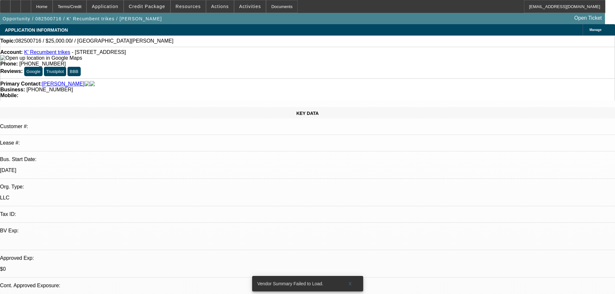
click at [165, 5] on span "Credit Package" at bounding box center [147, 6] width 36 height 5
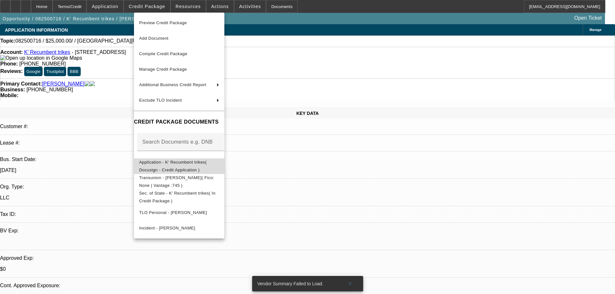
click at [191, 165] on span "Application - K' Recumbent trikes( Docusign - Credit Application )" at bounding box center [172, 166] width 67 height 13
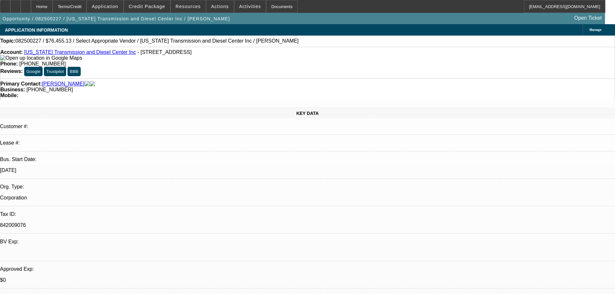
select select "0"
select select "2"
select select "0.1"
select select "4"
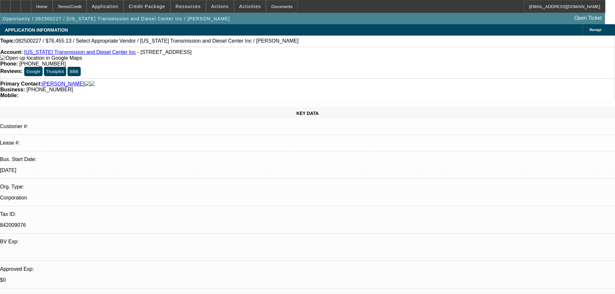
scroll to position [129, 0]
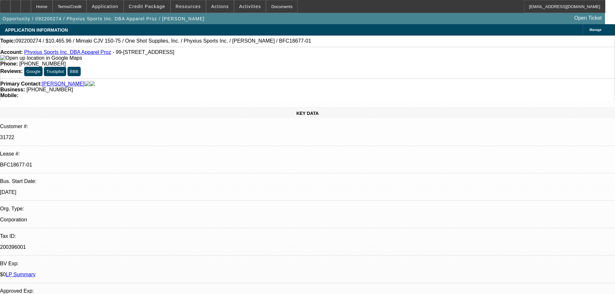
select select "0"
select select "6"
select select "0"
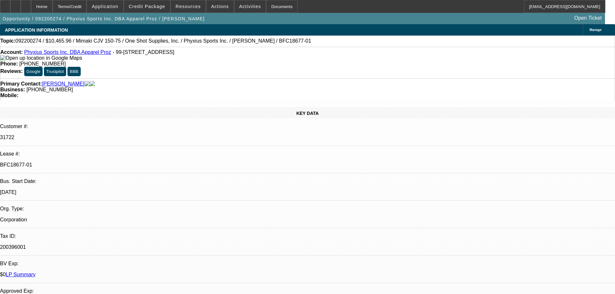
select select "0"
select select "6"
select select "0"
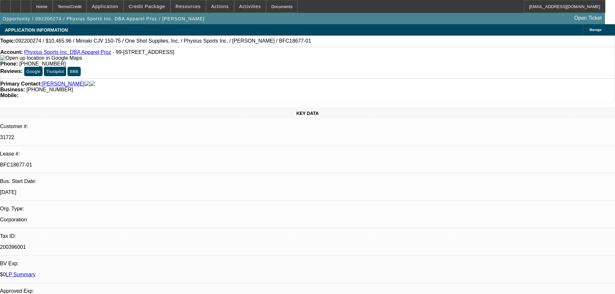
select select "0.1"
select select "4"
select select "0"
select select "0.1"
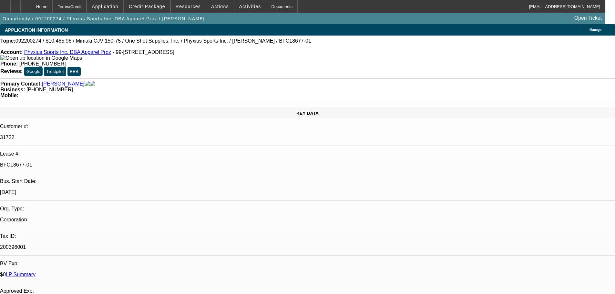
select select "4"
select select "0"
select select "6"
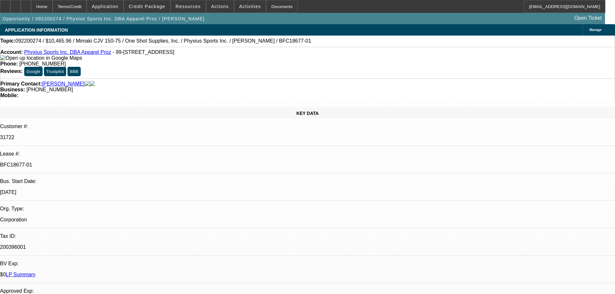
select select "0"
select select "6"
select select "0"
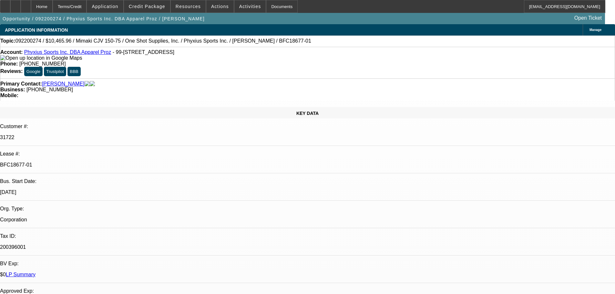
select select "0"
select select "0.1"
select select "4"
select select "0"
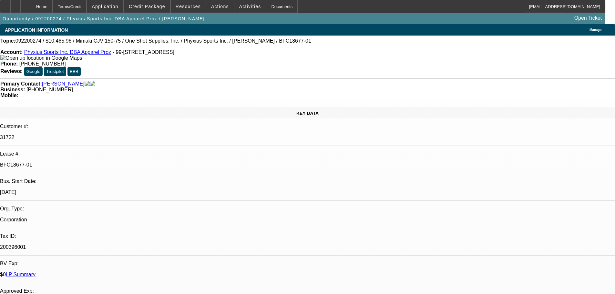
select select "0.1"
select select "4"
drag, startPoint x: 509, startPoint y: 130, endPoint x: 504, endPoint y: 158, distance: 28.3
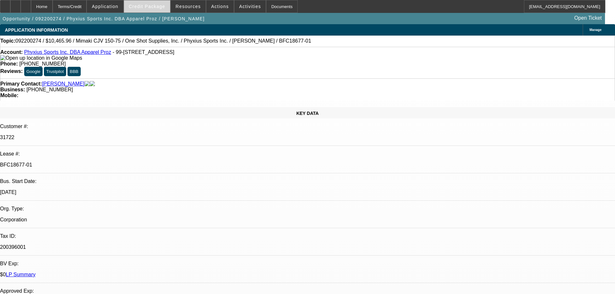
click at [157, 10] on span at bounding box center [147, 7] width 46 height 16
